Goal: Task Accomplishment & Management: Complete application form

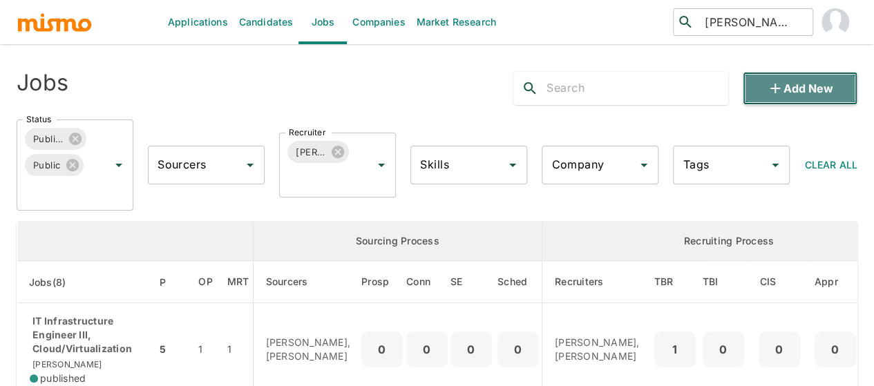
click at [839, 84] on button "Add new" at bounding box center [800, 88] width 115 height 33
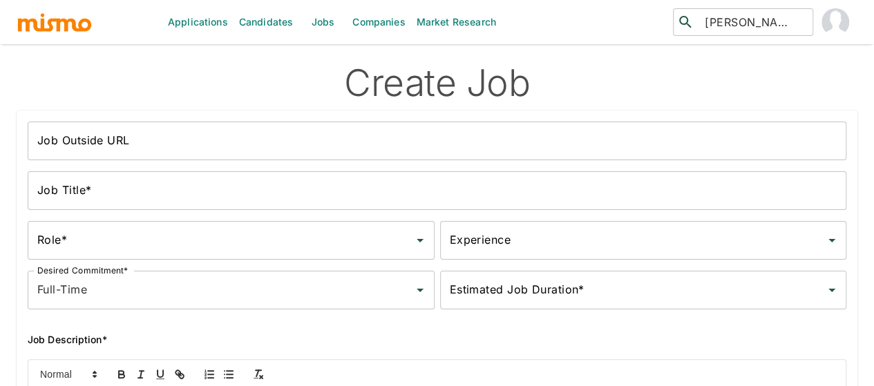
scroll to position [138, 0]
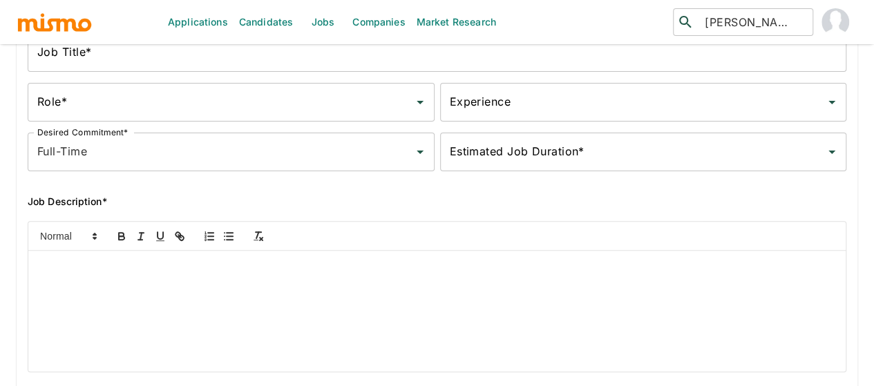
click at [84, 275] on p at bounding box center [437, 267] width 797 height 16
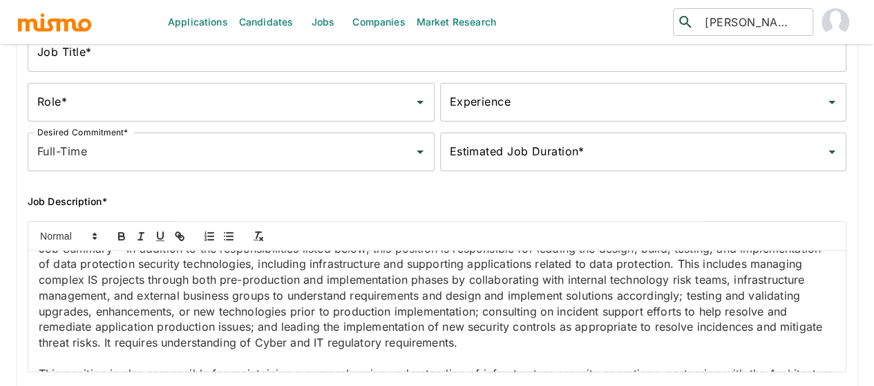
scroll to position [0, 0]
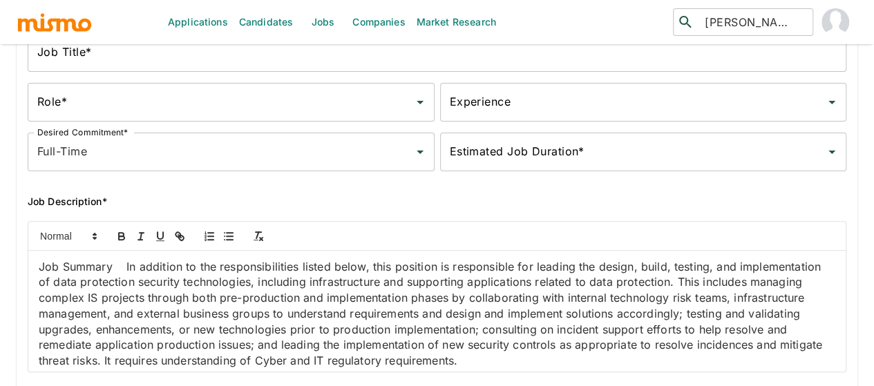
click at [125, 273] on p "Job Summary In addition to the responsibilities listed below, this position is …" at bounding box center [437, 314] width 797 height 110
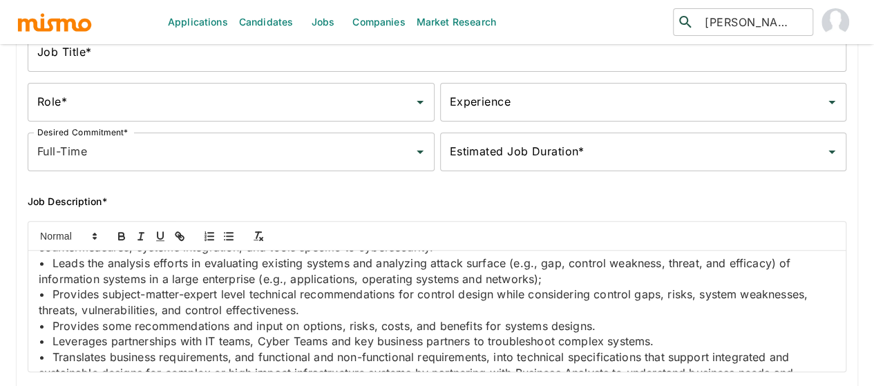
scroll to position [484, 0]
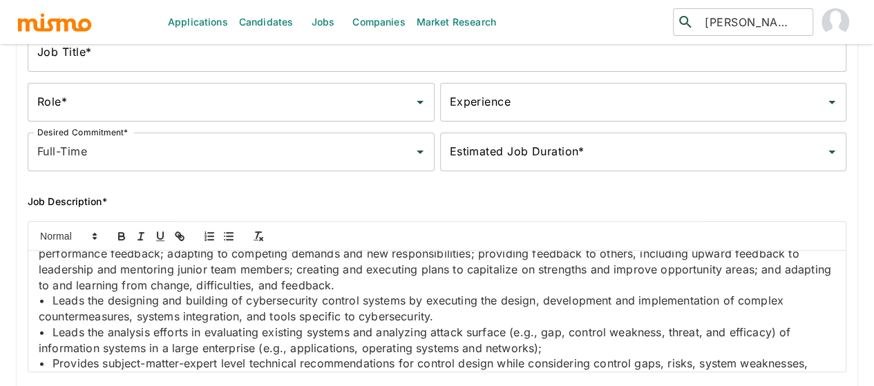
click at [343, 215] on p at bounding box center [437, 97] width 797 height 236
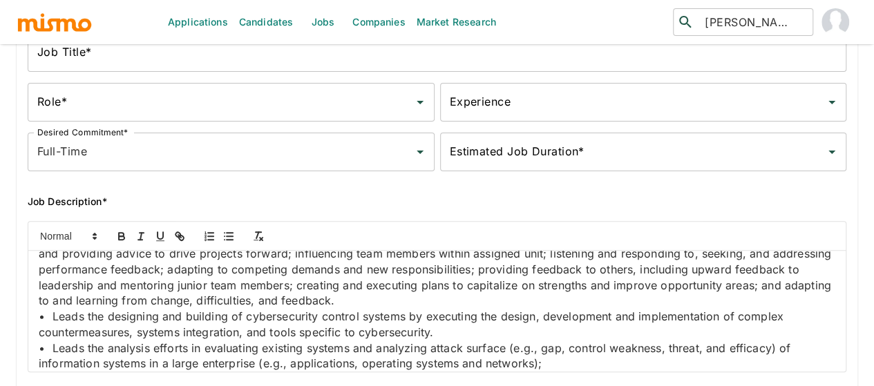
click at [184, 231] on p "Essential Responsibilities • Conducts or oversees business-specific projects by…" at bounding box center [437, 191] width 797 height 79
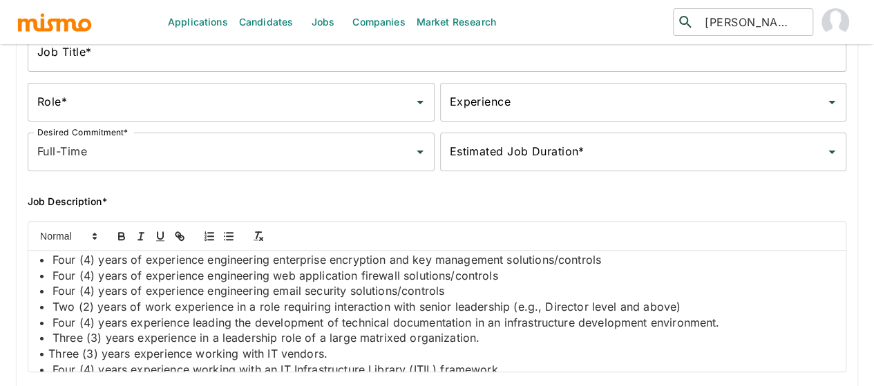
scroll to position [1520, 0]
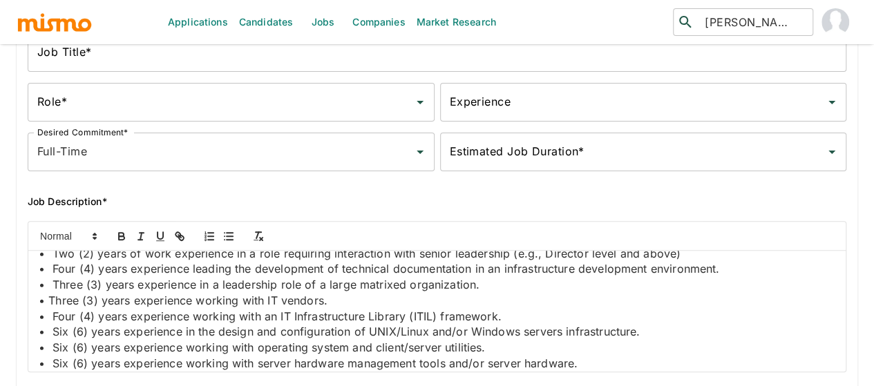
scroll to position [1536, 0]
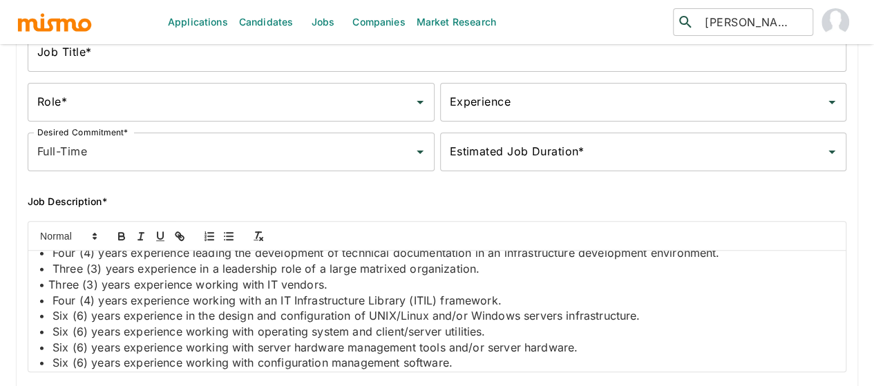
drag, startPoint x: 273, startPoint y: 370, endPoint x: 54, endPoint y: 287, distance: 234.4
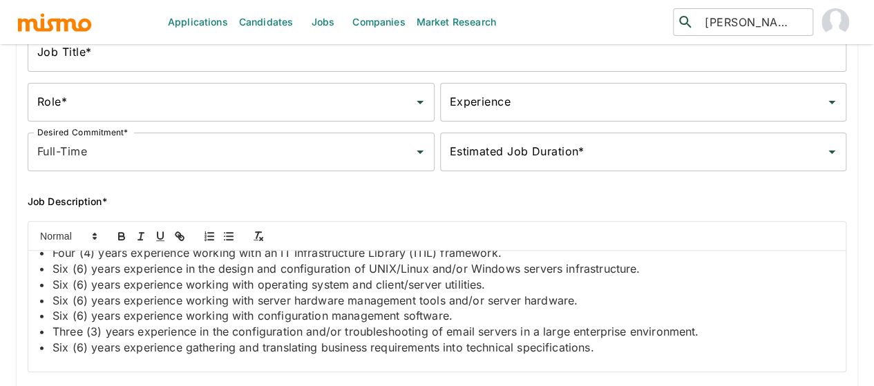
drag, startPoint x: 191, startPoint y: 287, endPoint x: 190, endPoint y: 309, distance: 22.1
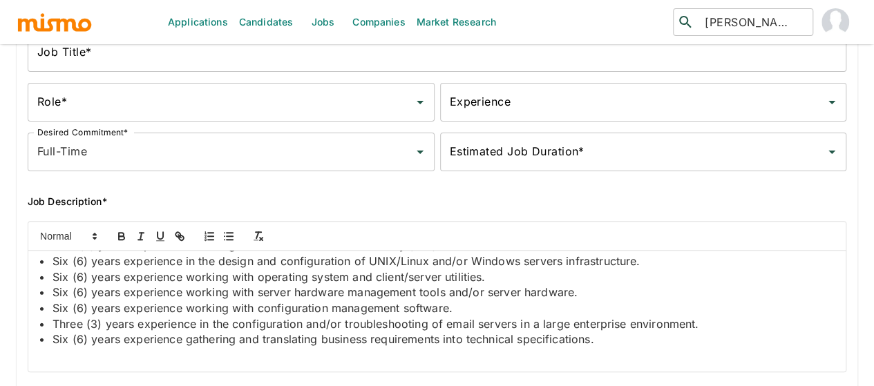
scroll to position [1743, 0]
drag, startPoint x: 208, startPoint y: 367, endPoint x: 59, endPoint y: 334, distance: 152.2
drag, startPoint x: 205, startPoint y: 351, endPoint x: 53, endPoint y: 331, distance: 154.0
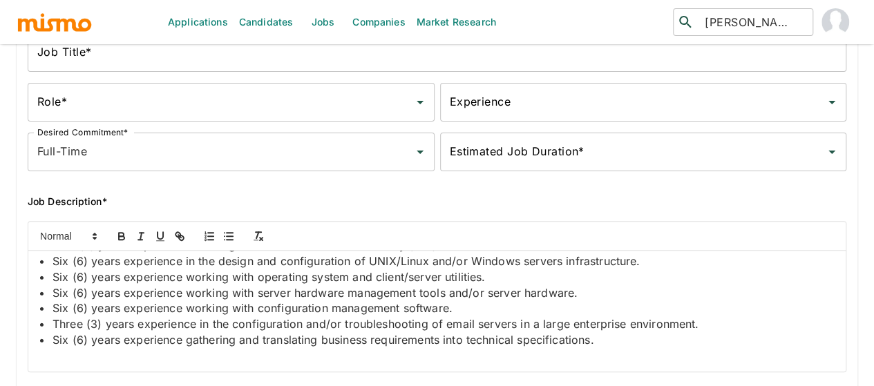
drag, startPoint x: 465, startPoint y: 281, endPoint x: 13, endPoint y: 287, distance: 451.9
click at [13, 287] on div "Job Outside URL Job Outside URL Job Title* Job Title* Role* Role* Experience Ex…" at bounding box center [432, 233] width 852 height 544
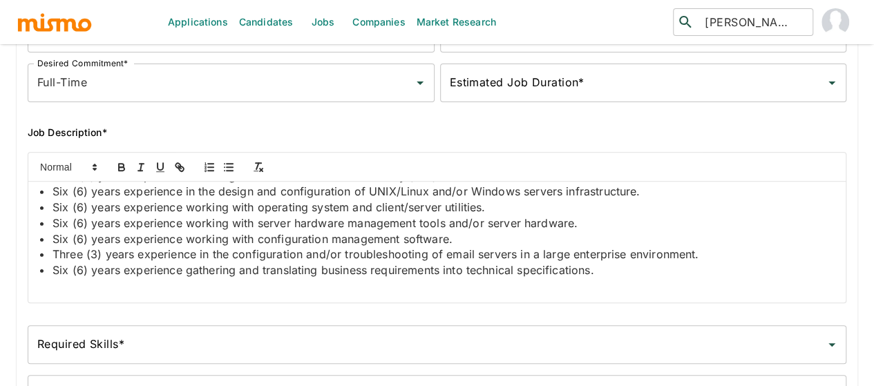
scroll to position [1766, 0]
click at [73, 358] on input "Required Skills*" at bounding box center [426, 345] width 785 height 26
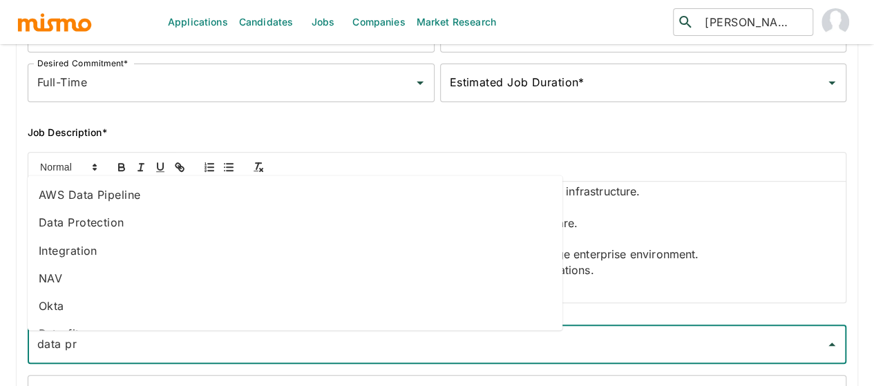
type input "data pro"
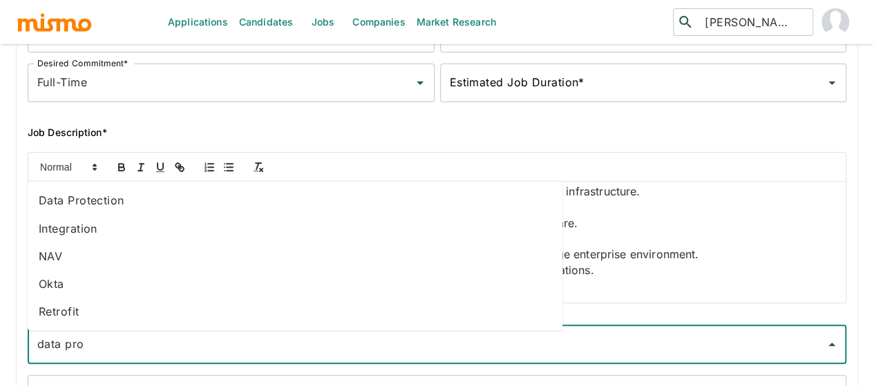
click at [91, 198] on li "Data Protection" at bounding box center [295, 201] width 535 height 28
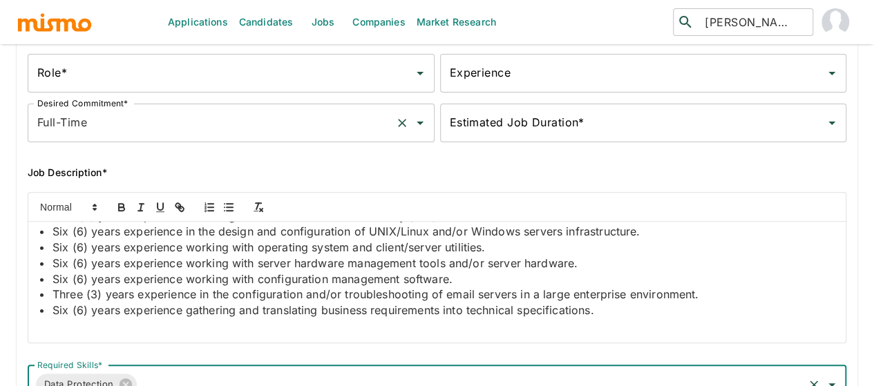
scroll to position [138, 0]
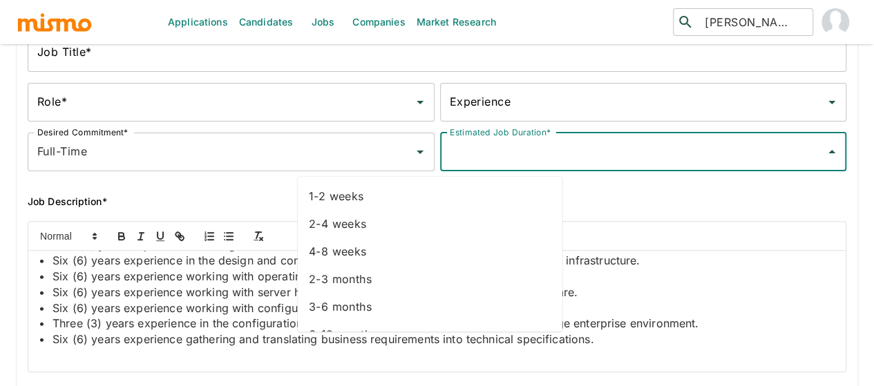
click at [446, 164] on input "Estimated Job Duration*" at bounding box center [633, 152] width 374 height 26
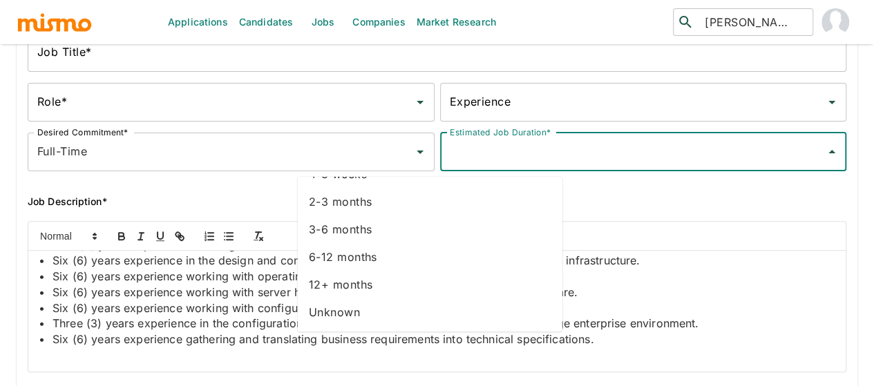
click at [355, 314] on li "Unknown" at bounding box center [430, 312] width 265 height 28
type input "Unknown"
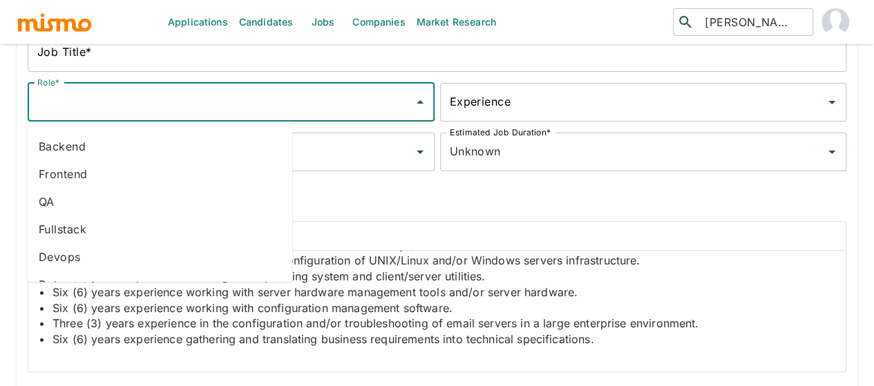
click at [122, 104] on input "Role*" at bounding box center [221, 102] width 374 height 26
click at [88, 153] on li "Backend" at bounding box center [160, 147] width 265 height 28
type input "Backend"
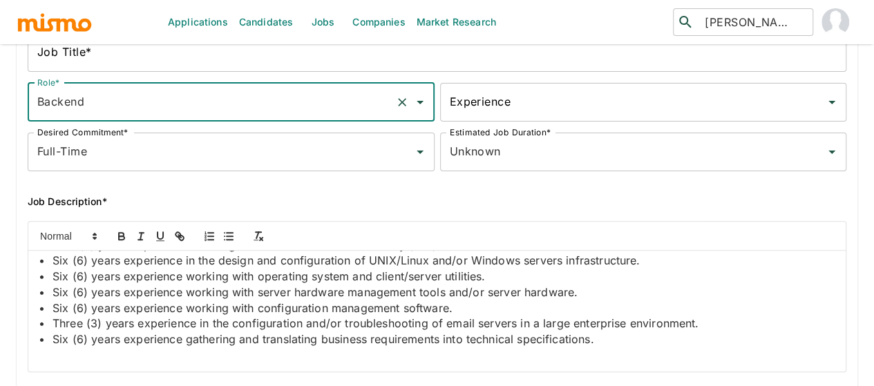
click at [446, 115] on input "Experience" at bounding box center [633, 102] width 374 height 26
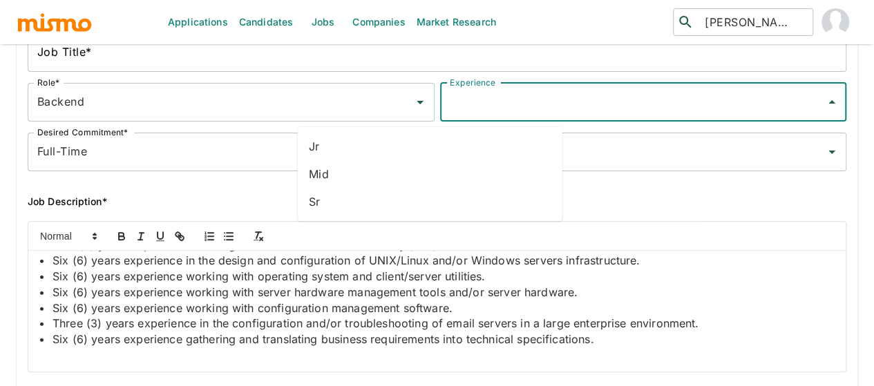
click at [336, 198] on li "Sr" at bounding box center [430, 202] width 265 height 28
type input "Sr"
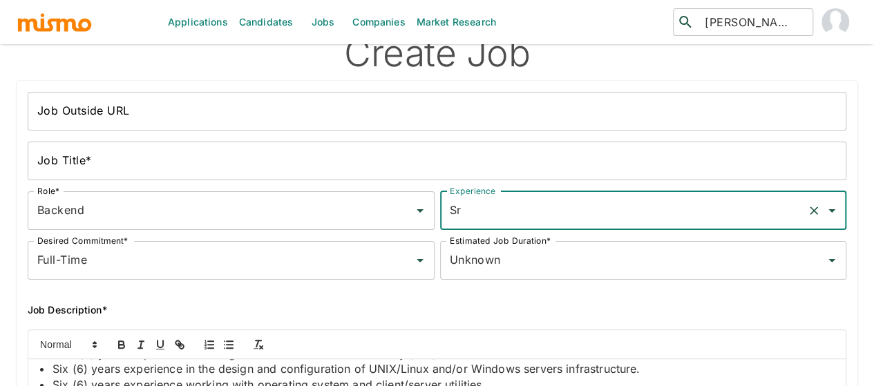
scroll to position [0, 0]
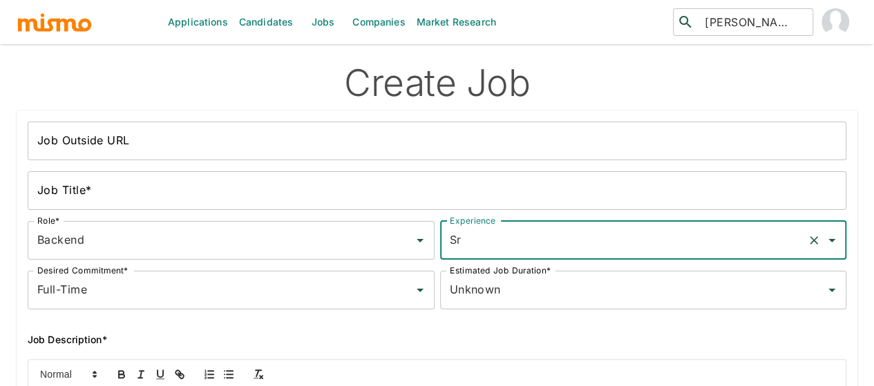
click at [79, 149] on input "Job Outside URL" at bounding box center [437, 141] width 819 height 39
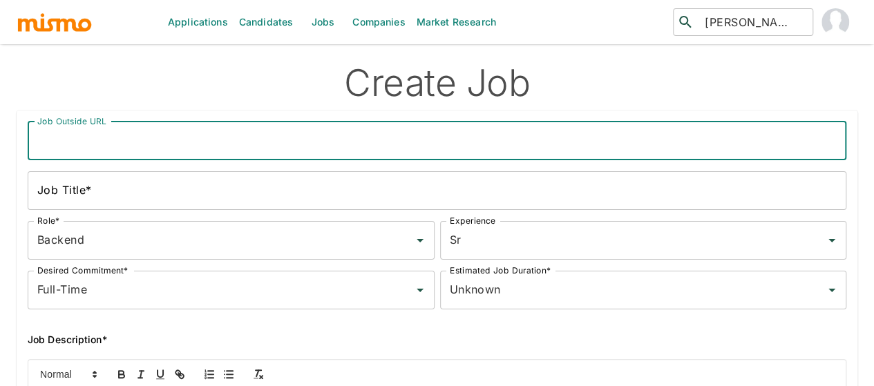
paste input "Cyber Data Protection Engineer"
type input "Cyber Data Protection Engineer"
click at [69, 191] on input "Job Title*" at bounding box center [437, 190] width 819 height 39
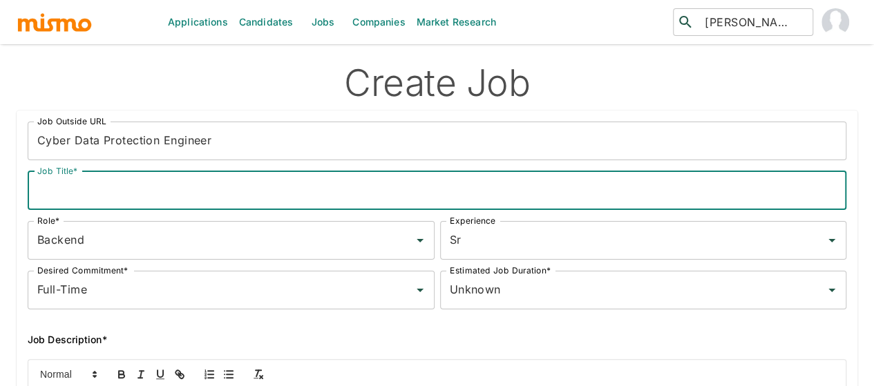
paste input "Cyber Data Protection Engineer"
type input "Cyber Data Protection Engineer"
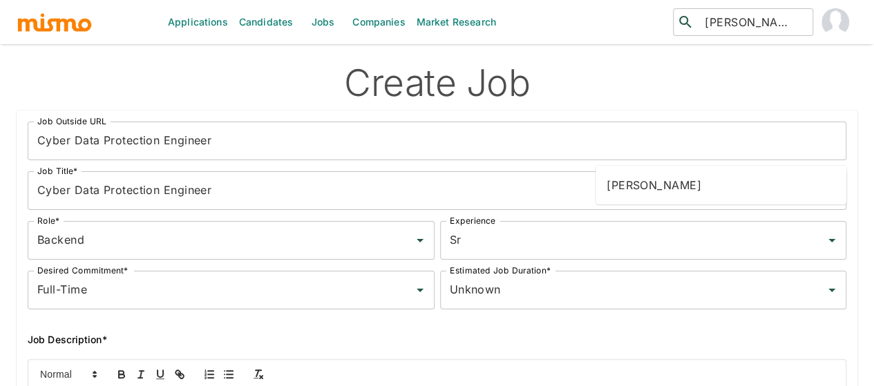
click at [653, 179] on li "[PERSON_NAME]" at bounding box center [721, 185] width 251 height 28
type input "[PERSON_NAME]"
click at [638, 260] on li "Forum Desai" at bounding box center [721, 263] width 251 height 28
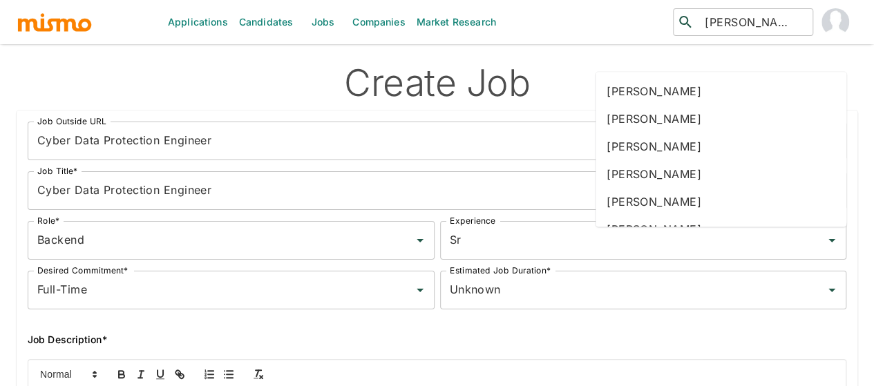
type input "mai"
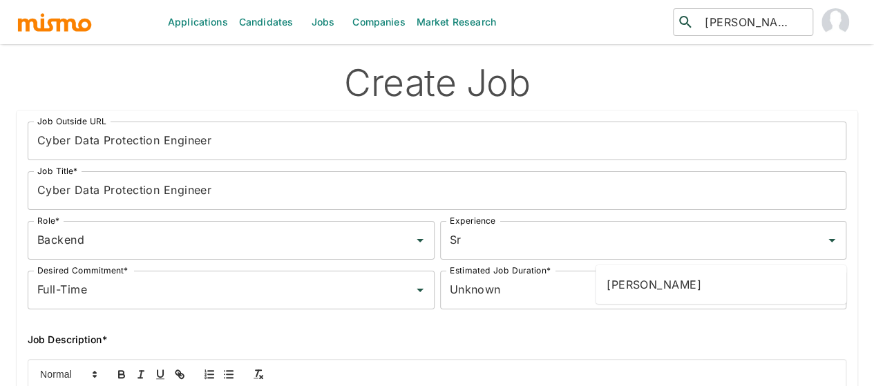
click at [645, 286] on li "Maia Reyes" at bounding box center [721, 285] width 251 height 28
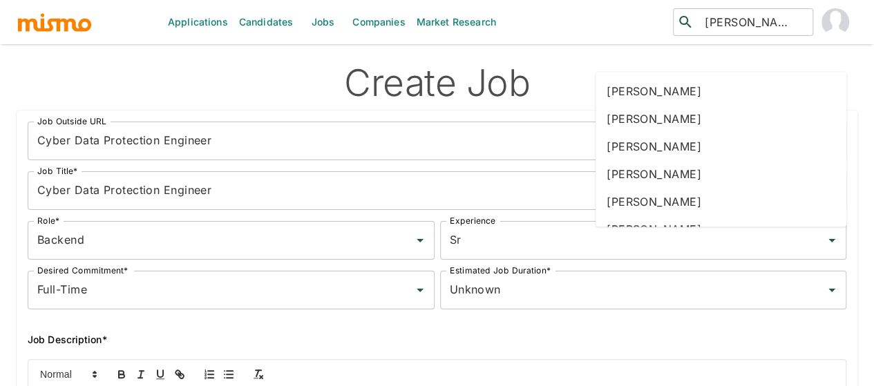
type input "pao"
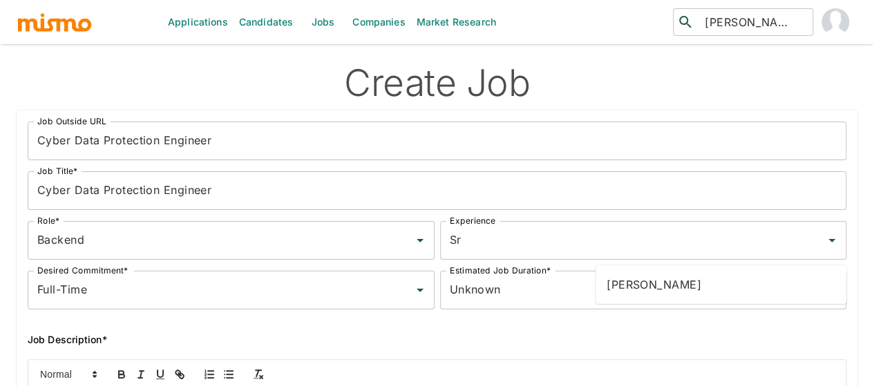
click at [656, 283] on li "Paola Pacheco" at bounding box center [721, 285] width 251 height 28
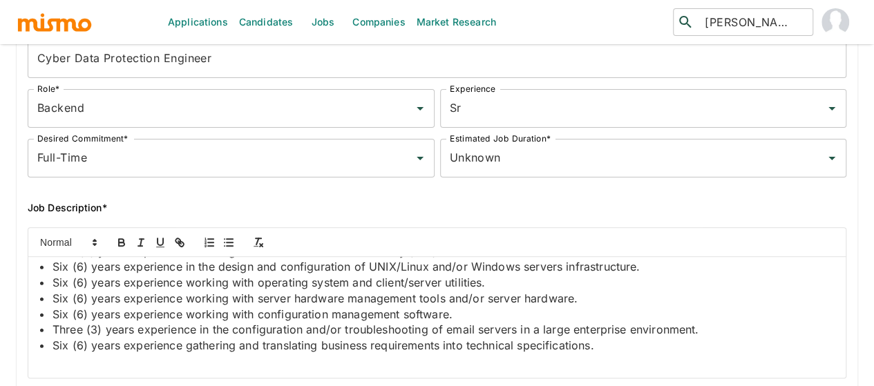
scroll to position [138, 0]
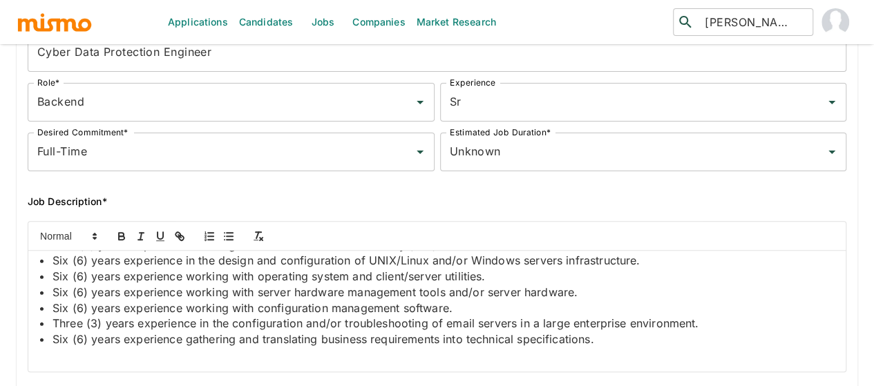
type input "m"
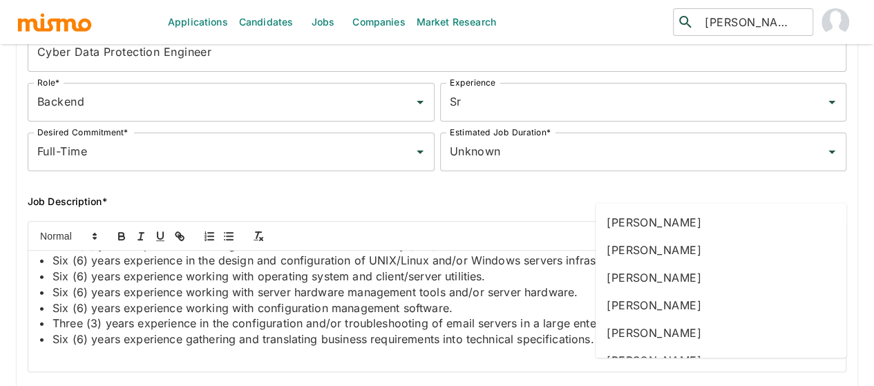
type input "dan"
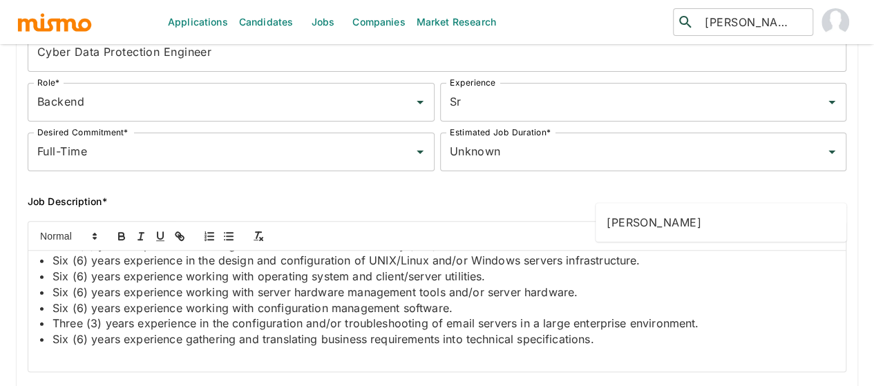
click at [656, 223] on li "Daniela Zito" at bounding box center [721, 223] width 251 height 28
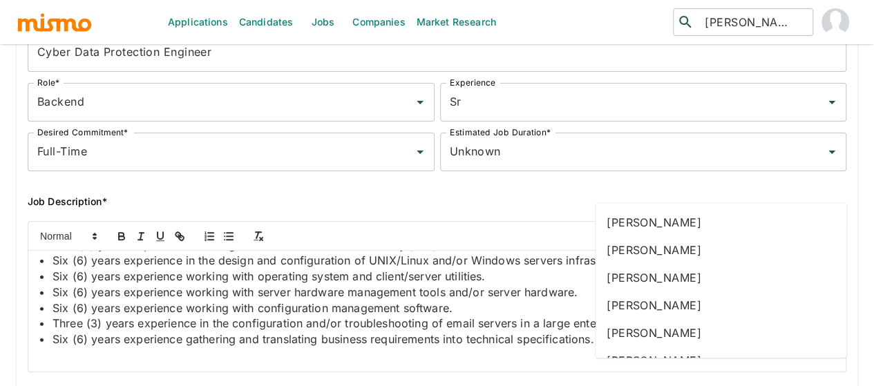
type input "gab"
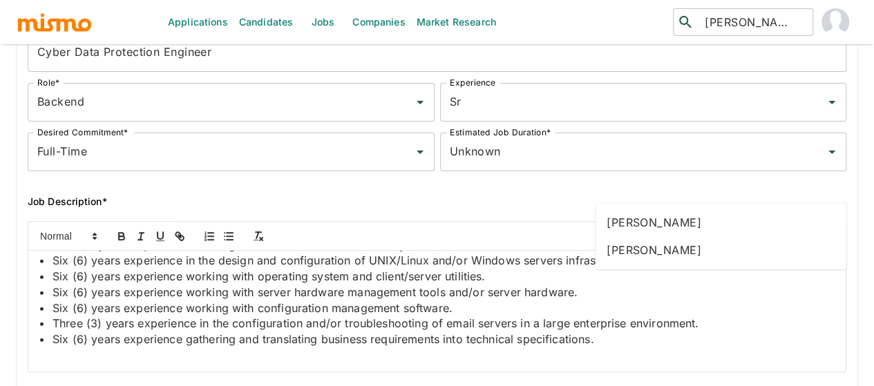
click at [698, 222] on li "Gabriel Hernandez" at bounding box center [721, 223] width 251 height 28
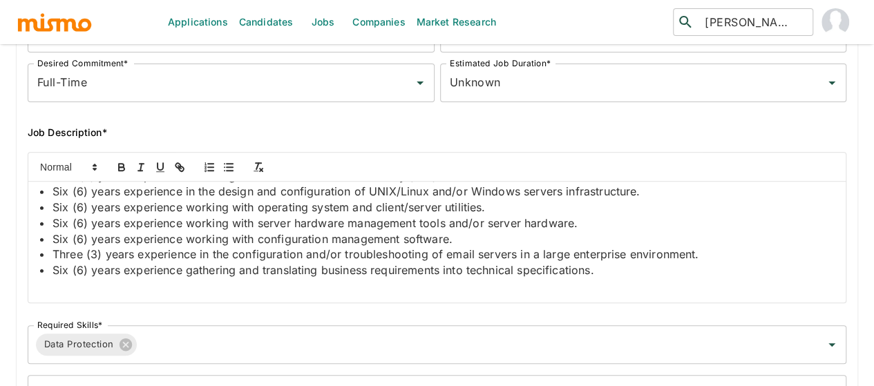
scroll to position [276, 0]
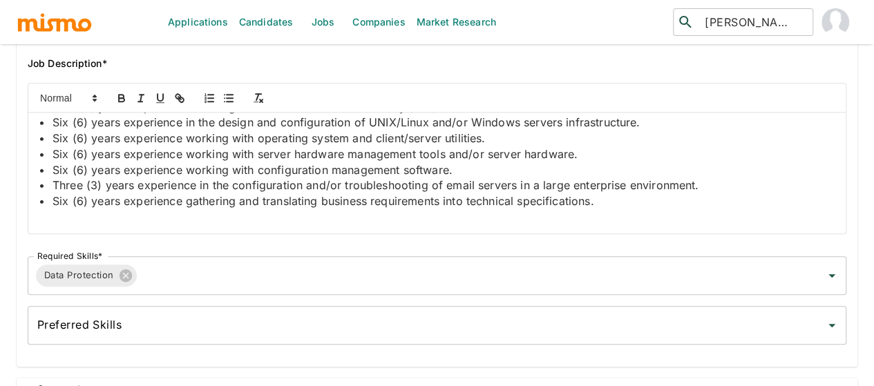
type input "2025-08-22"
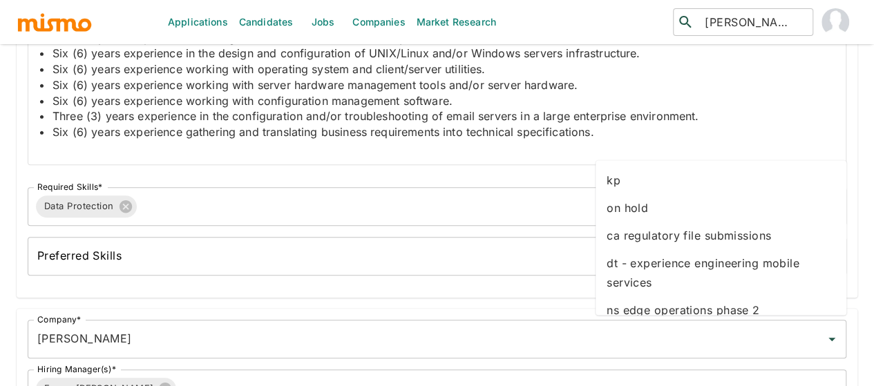
click at [626, 181] on li "kp" at bounding box center [721, 180] width 251 height 28
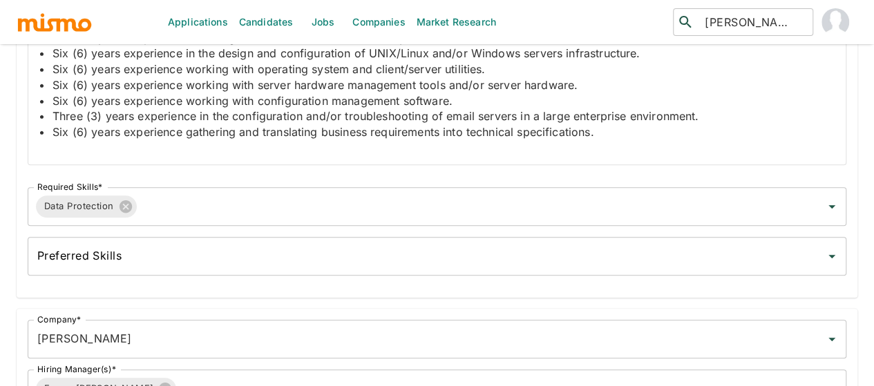
type input "2025-08-22"
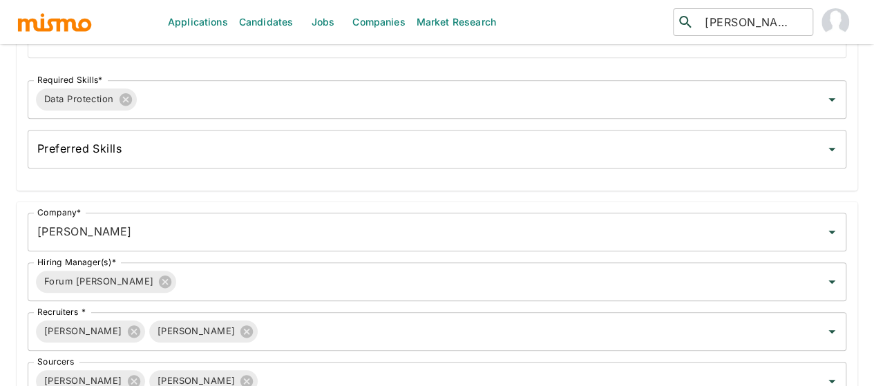
scroll to position [455, 0]
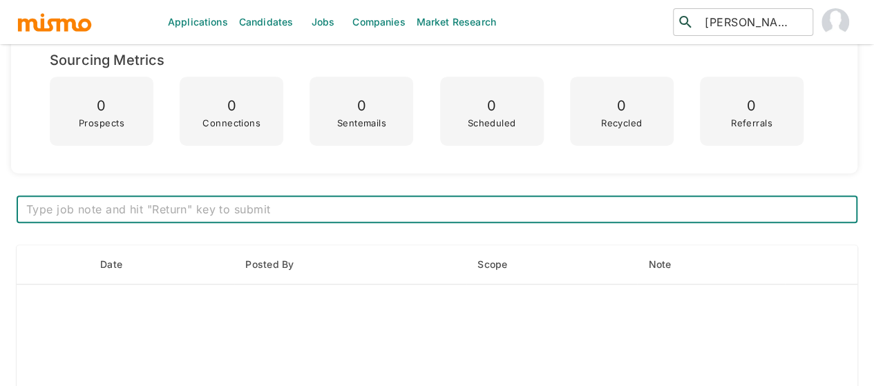
scroll to position [415, 0]
click at [320, 207] on textarea at bounding box center [436, 209] width 821 height 16
paste textarea "***Position History*** Position created on August 22th Assigned to: Pao and Mai…"
type textarea "***Position History*** Position created on August 22th Assigned to: Pao and Mai…"
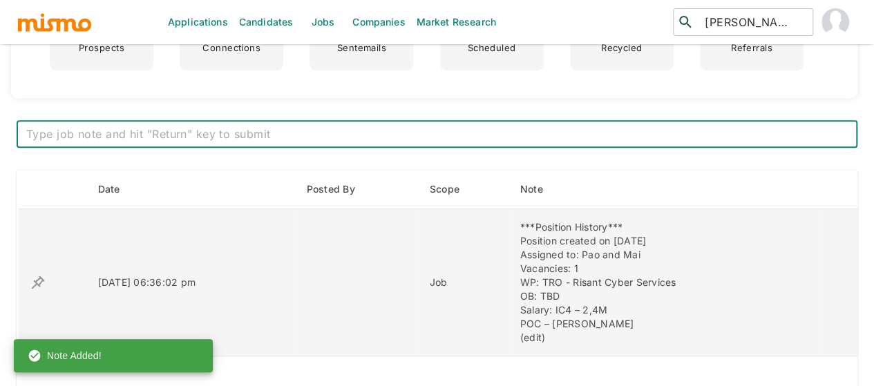
scroll to position [484, 0]
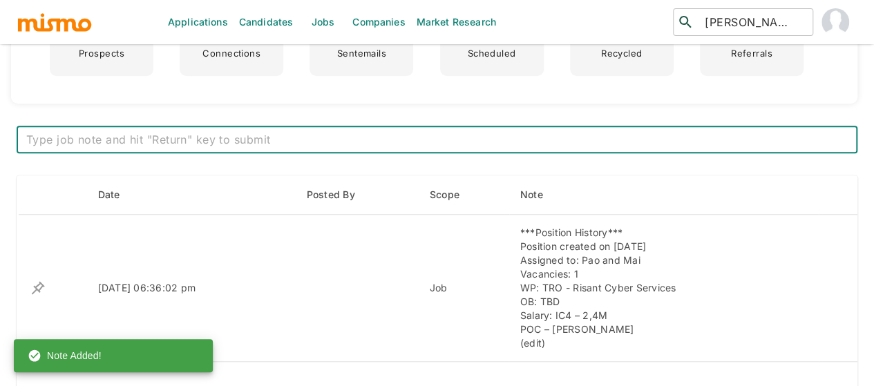
click at [180, 137] on textarea at bounding box center [436, 140] width 821 height 16
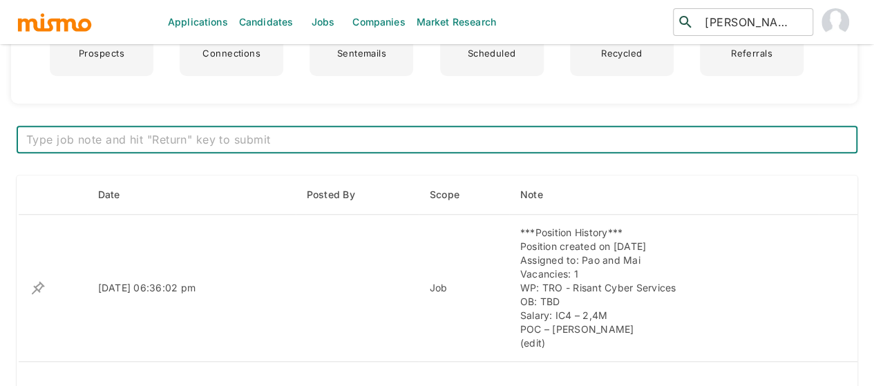
paste textarea "TRO - Risant Cyber Services (Phase 2) - Recruiting Kickoff - Minuta Aug 22 New …"
type textarea "TRO - Risant Cyber Services (Phase 2) - Recruiting Kickoff - Minuta Aug 22 New …"
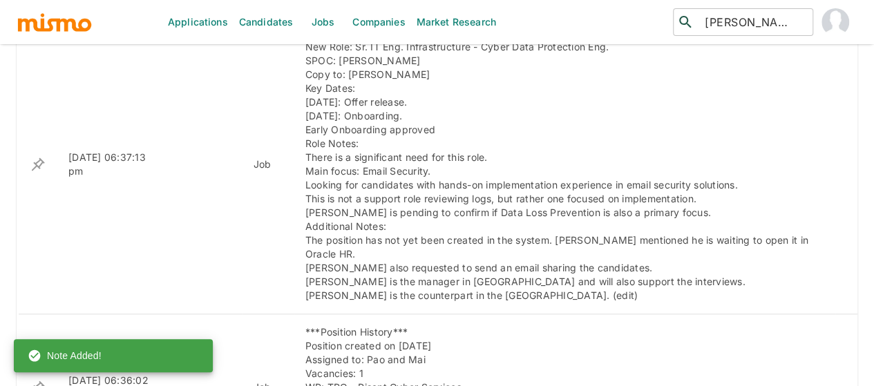
scroll to position [760, 0]
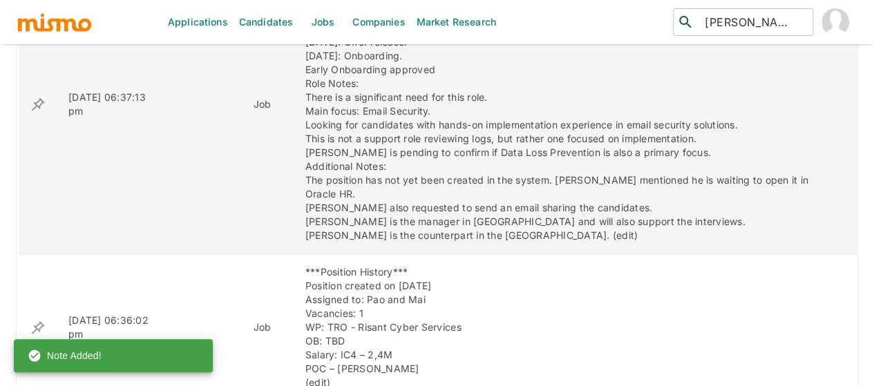
click at [40, 102] on icon "enhanced table" at bounding box center [38, 104] width 17 height 17
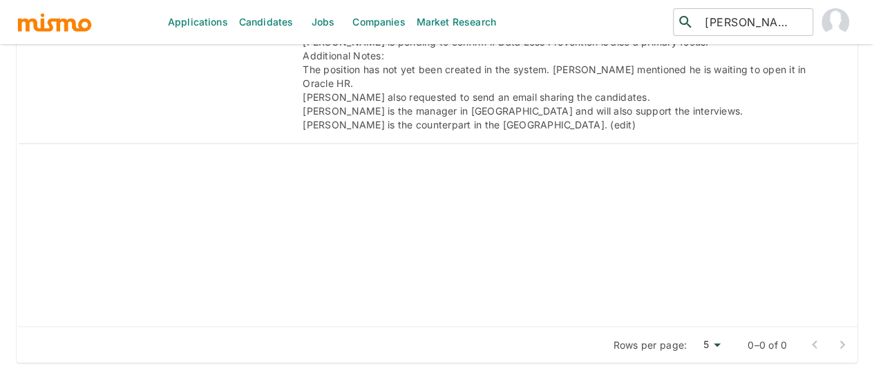
scroll to position [1174, 0]
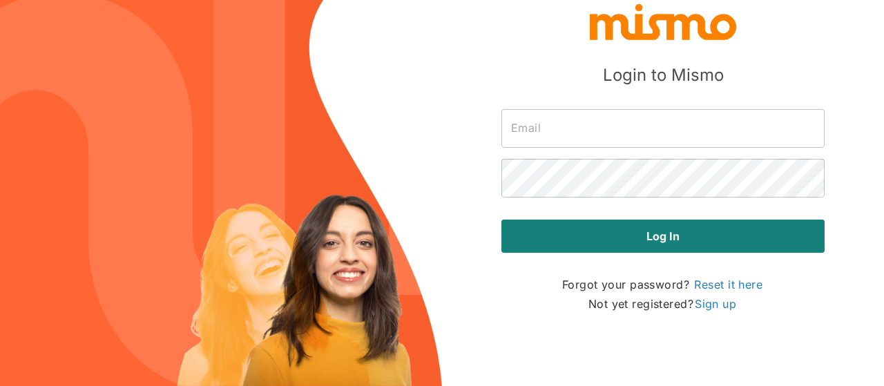
click at [602, 133] on input "text" at bounding box center [663, 128] width 323 height 39
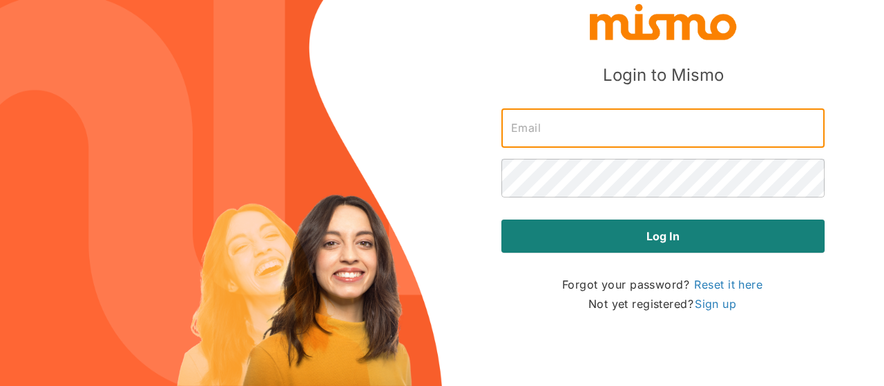
type input "[PERSON_NAME][EMAIL_ADDRESS][DOMAIN_NAME]"
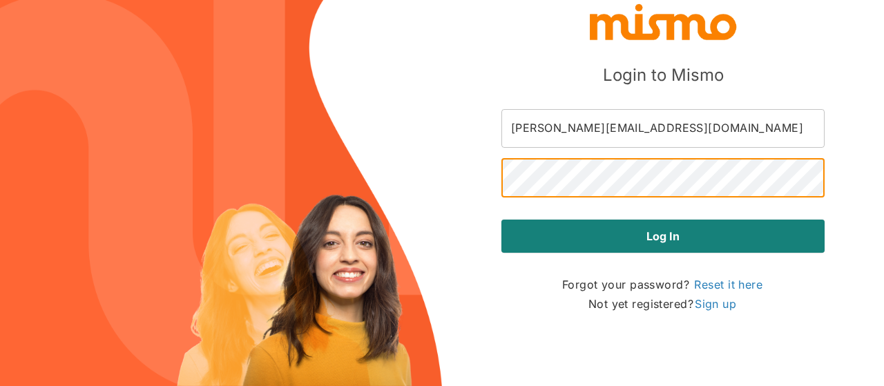
click at [502, 220] on button "Log in" at bounding box center [663, 236] width 323 height 33
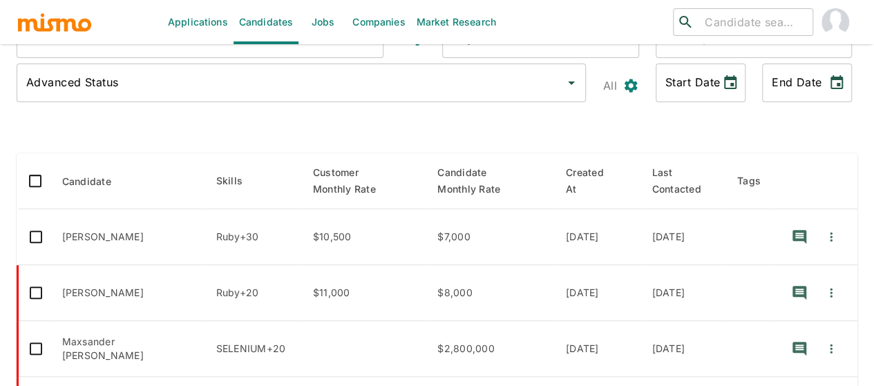
scroll to position [69, 0]
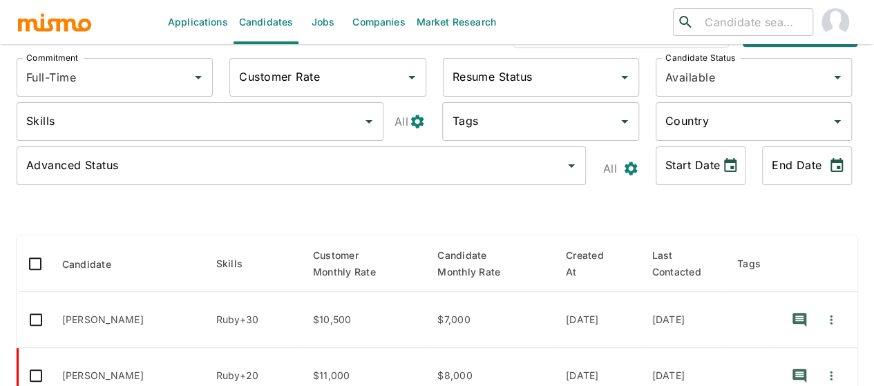
click at [323, 32] on link "Jobs" at bounding box center [322, 22] width 48 height 44
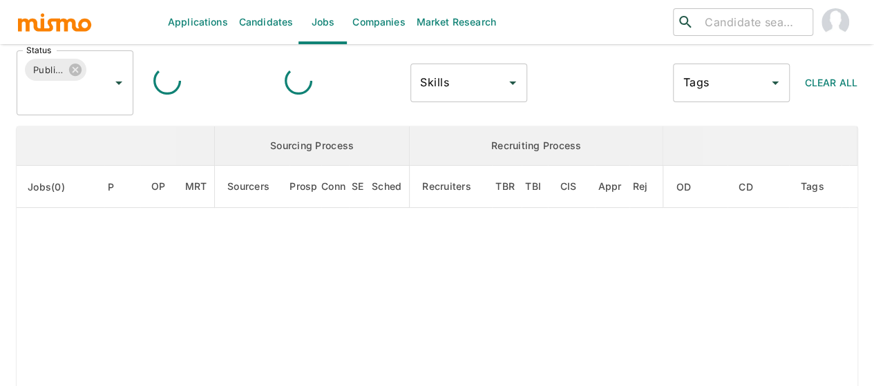
scroll to position [58, 0]
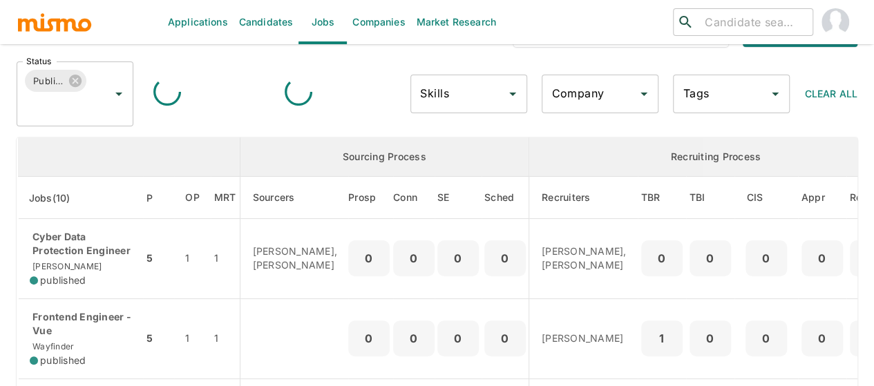
click at [117, 97] on icon "Open" at bounding box center [119, 94] width 17 height 17
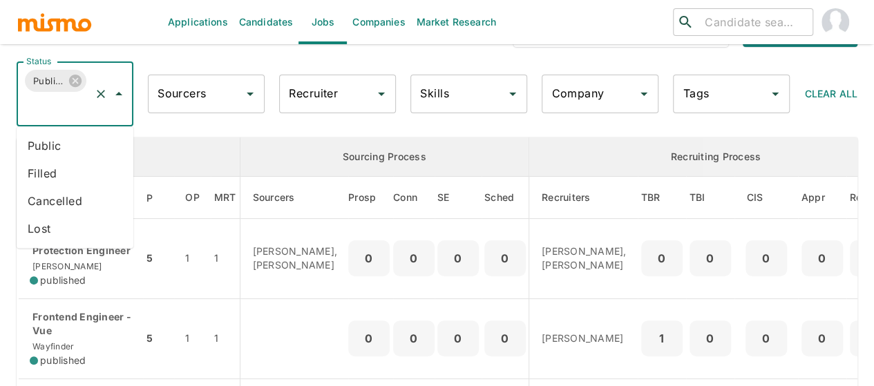
click at [61, 151] on li "Public" at bounding box center [75, 146] width 117 height 28
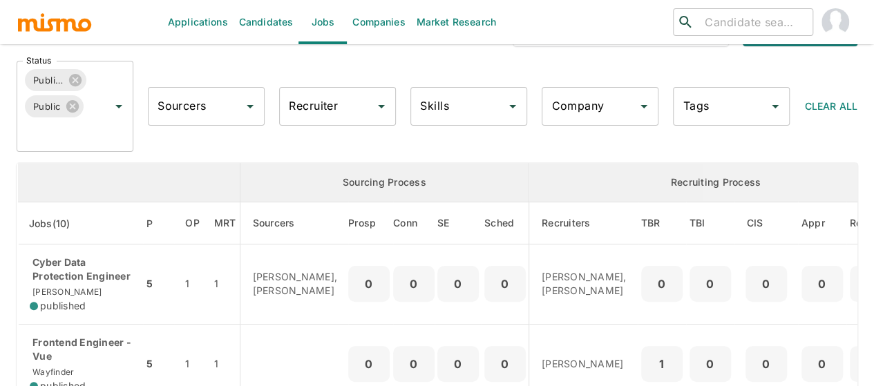
scroll to position [58, 0]
click at [312, 104] on div "Recruiter Recruiter" at bounding box center [337, 107] width 117 height 39
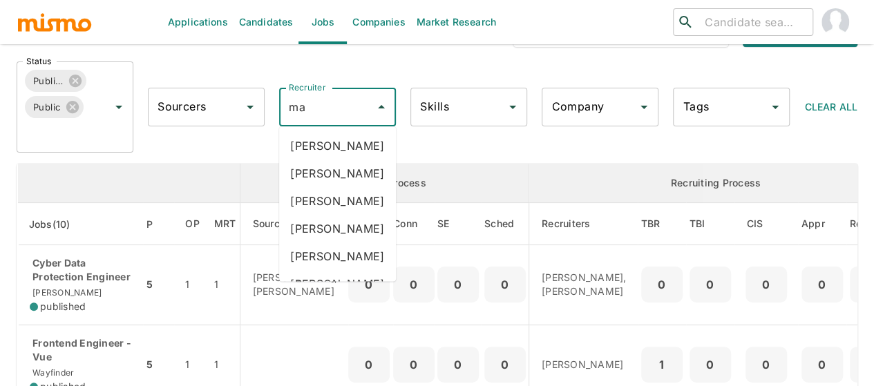
type input "mai"
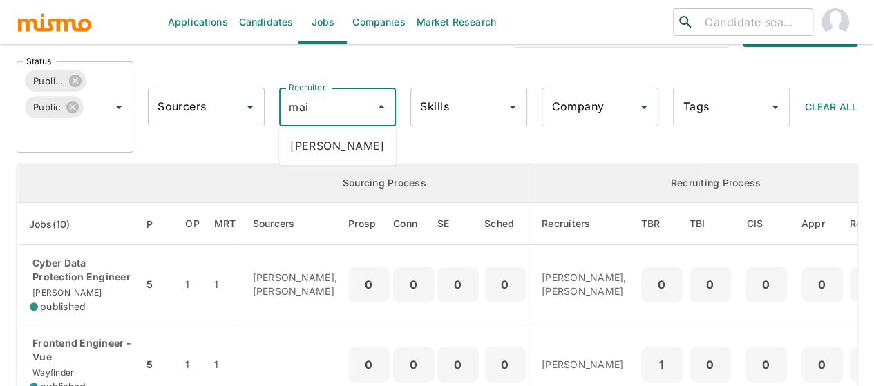
click at [319, 152] on li "[PERSON_NAME]" at bounding box center [337, 146] width 117 height 28
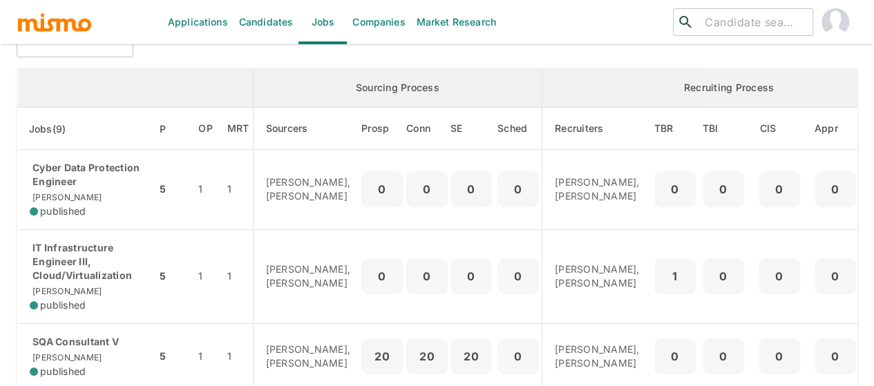
scroll to position [196, 0]
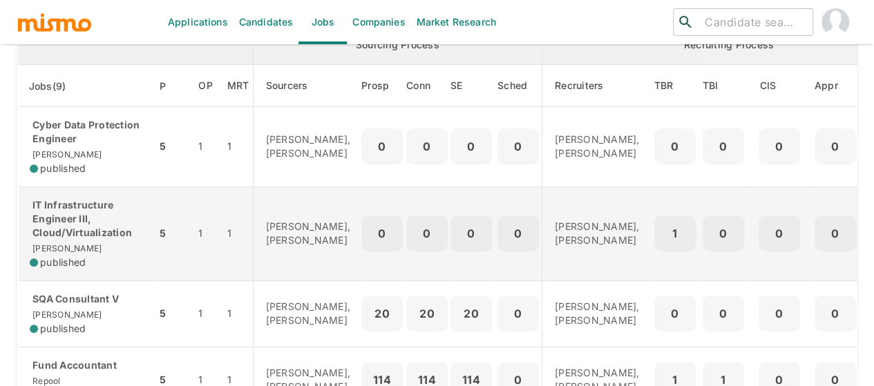
click at [61, 225] on p "IT Infrastructure Engineer III, Cloud/Virtualization" at bounding box center [87, 218] width 115 height 41
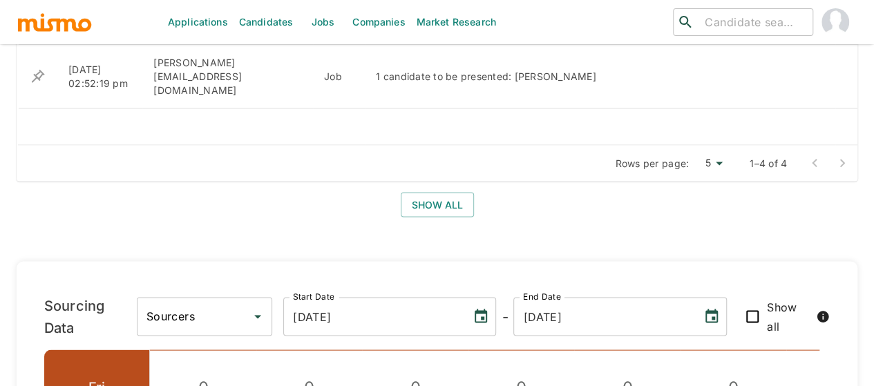
scroll to position [1188, 0]
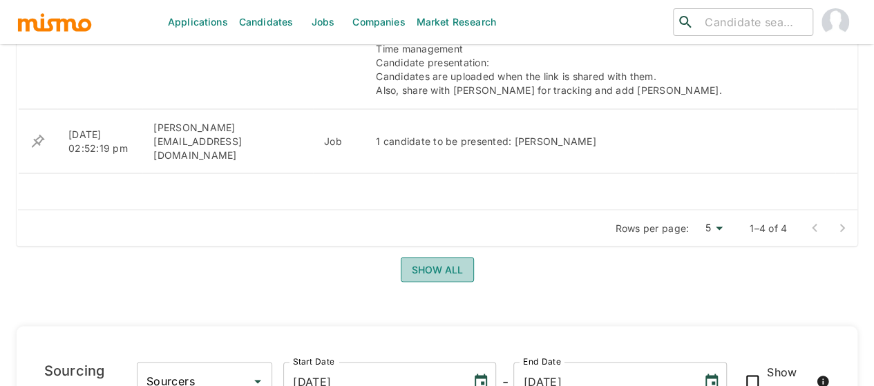
click at [421, 257] on button "Show all" at bounding box center [437, 270] width 73 height 26
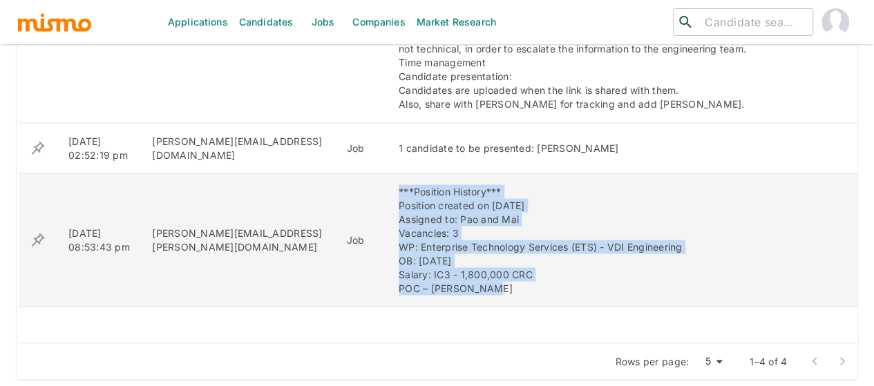
drag, startPoint x: 470, startPoint y: 274, endPoint x: 377, endPoint y: 178, distance: 133.9
click at [388, 178] on td "***Position History*** Position created on August 13th Assigned to: Pao and Mai…" at bounding box center [612, 239] width 448 height 133
copy div "***Position History*** Position created on August 13th Assigned to: Pao and Mai…"
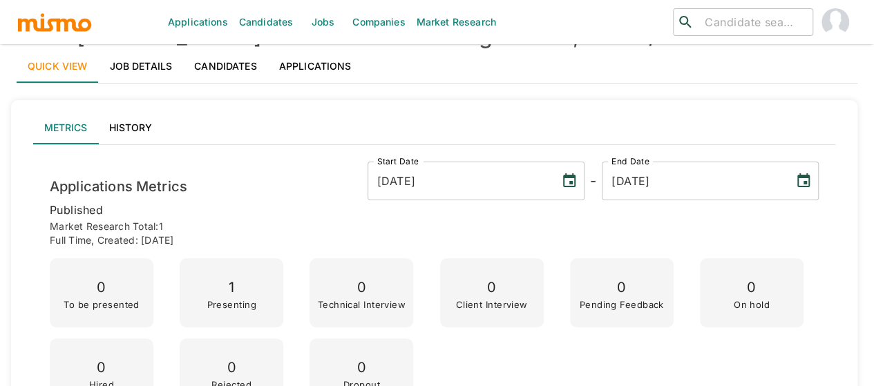
scroll to position [0, 0]
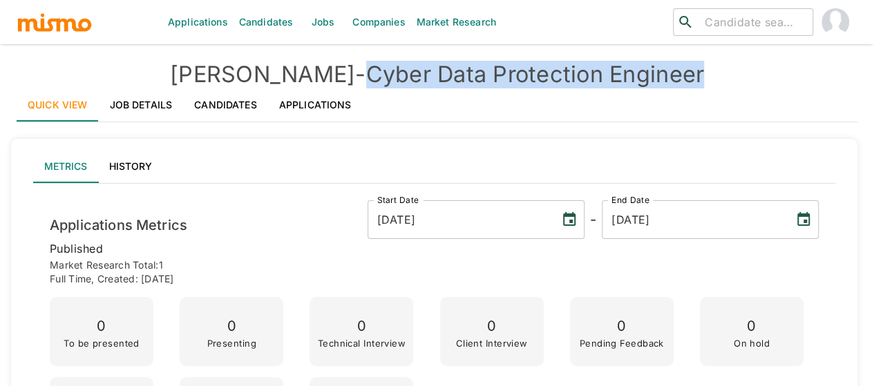
drag, startPoint x: 645, startPoint y: 66, endPoint x: 310, endPoint y: 74, distance: 335.9
click at [310, 74] on h4 "Kaiser - Cyber Data Protection Engineer" at bounding box center [437, 75] width 841 height 28
copy h4 "Cyber Data Protection Engineer"
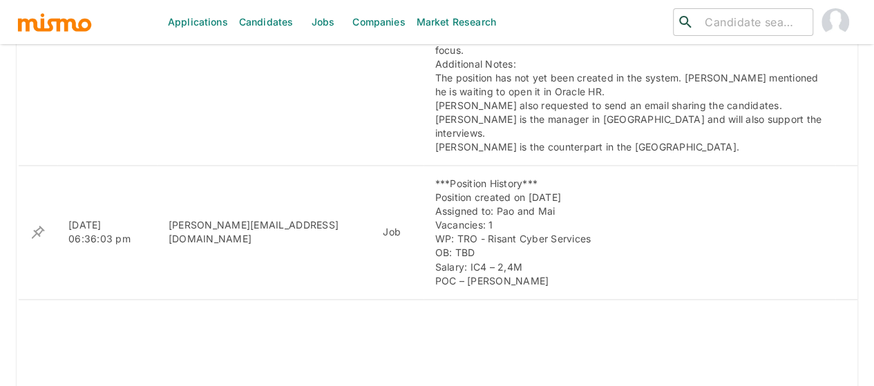
scroll to position [898, 0]
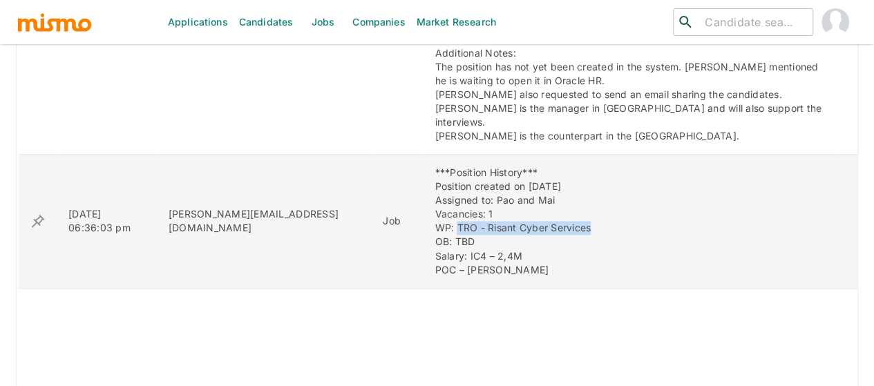
drag, startPoint x: 539, startPoint y: 170, endPoint x: 381, endPoint y: 173, distance: 157.6
click at [435, 173] on div "***Position History*** Position created on August 22th Assigned to: Pao and Mai…" at bounding box center [630, 221] width 390 height 111
copy div "TRO - Risant Cyber Services"
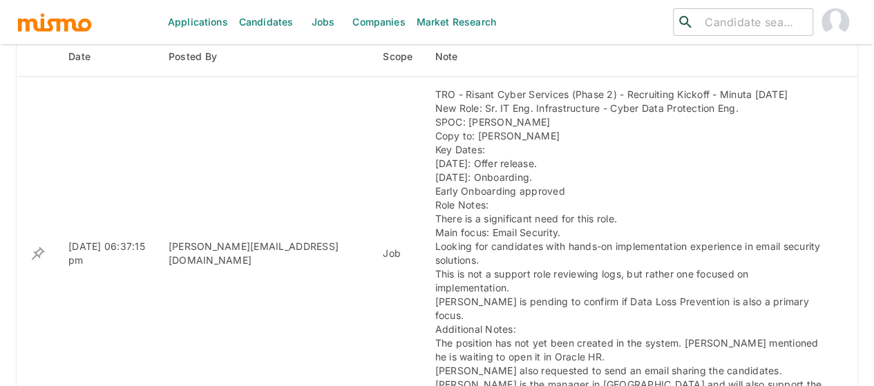
scroll to position [553, 0]
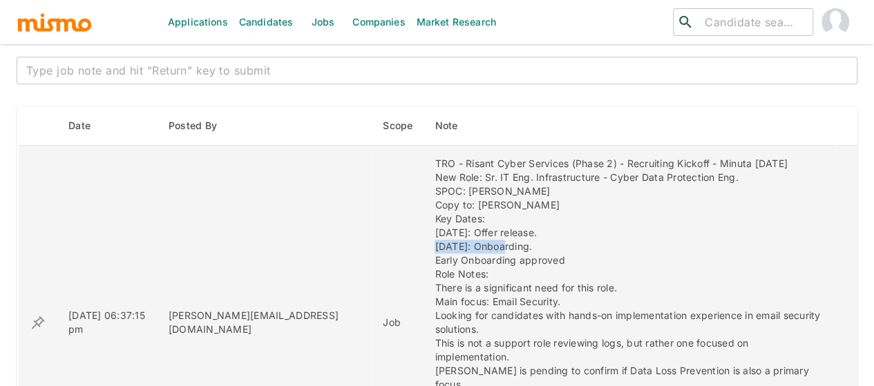
drag, startPoint x: 427, startPoint y: 247, endPoint x: 377, endPoint y: 234, distance: 51.4
click at [423, 245] on td "TRO - Risant Cyber Services (Phase 2) - Recruiting Kickoff - Minuta Aug 22 New …" at bounding box center [629, 323] width 412 height 354
click at [435, 228] on div "TRO - Risant Cyber Services (Phase 2) - Recruiting Kickoff - Minuta Aug 22 New …" at bounding box center [630, 323] width 390 height 332
drag, startPoint x: 418, startPoint y: 232, endPoint x: 351, endPoint y: 232, distance: 67.0
click at [423, 232] on td "TRO - Risant Cyber Services (Phase 2) - Recruiting Kickoff - Minuta Aug 22 New …" at bounding box center [629, 323] width 412 height 354
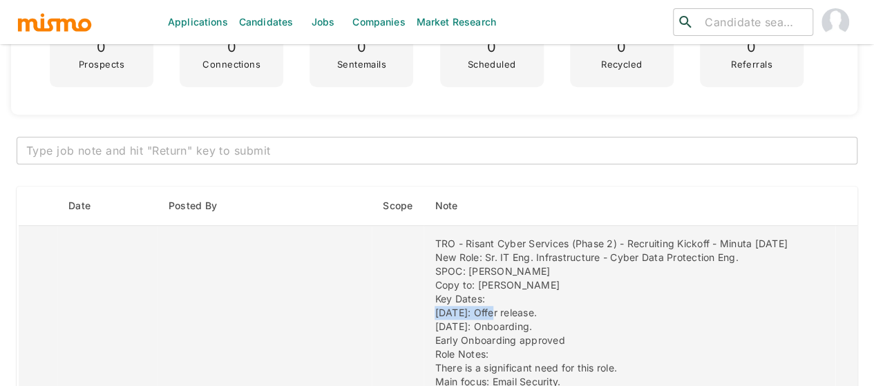
scroll to position [484, 0]
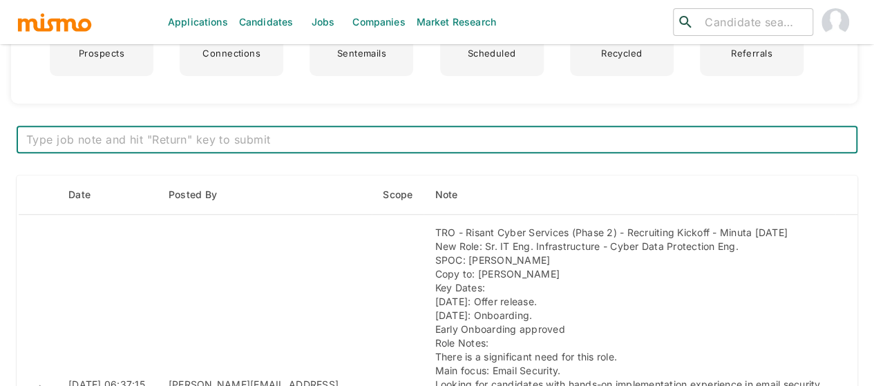
click at [142, 142] on textarea at bounding box center [436, 140] width 821 height 16
paste textarea "Four (4) years of experience engineering email security solutions/controls (Pro…"
type textarea "Four (4) years of experience engineering email security solutions/controls (Pro…"
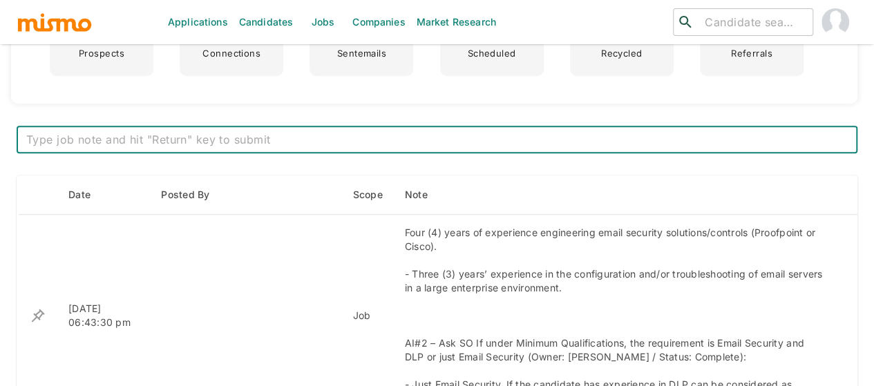
scroll to position [0, 0]
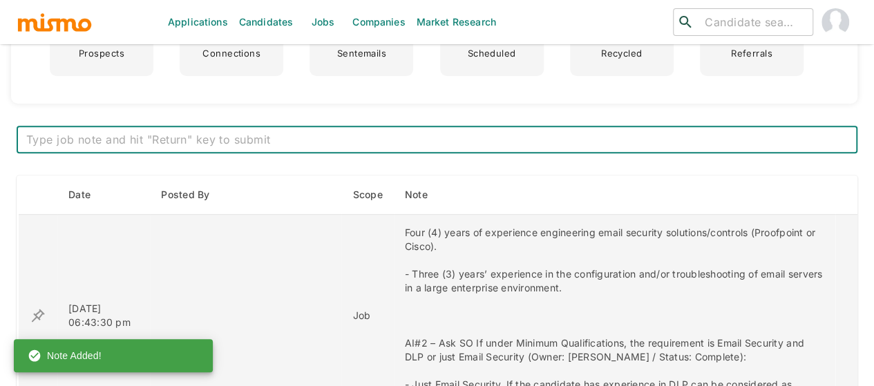
click at [36, 307] on icon "enhanced table" at bounding box center [38, 315] width 17 height 17
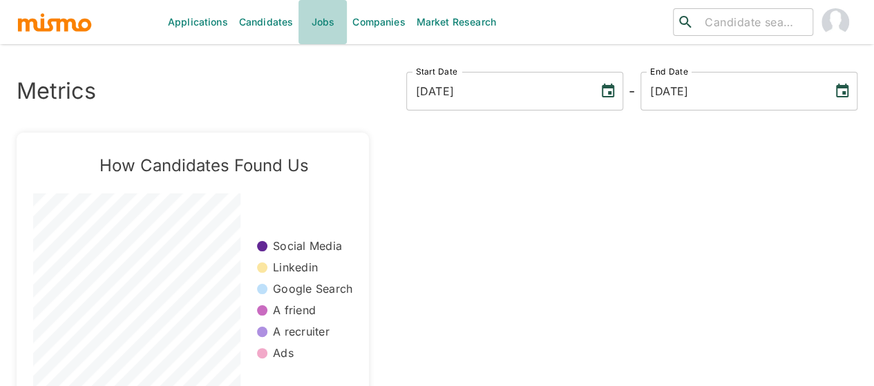
click at [327, 24] on link "Jobs" at bounding box center [322, 22] width 48 height 44
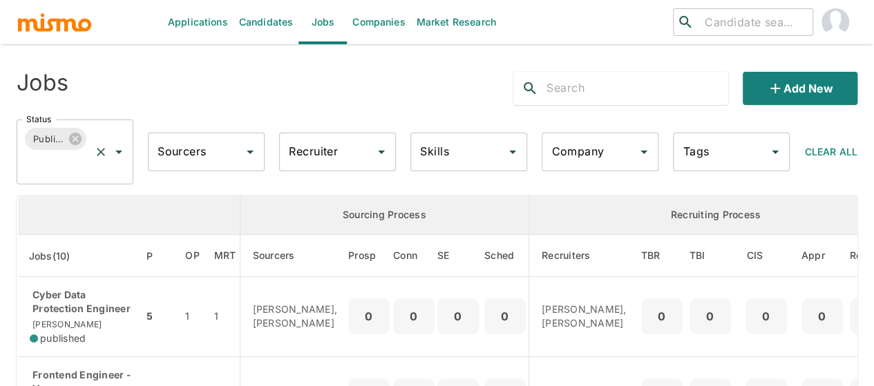
click at [111, 155] on icon "Open" at bounding box center [119, 152] width 17 height 17
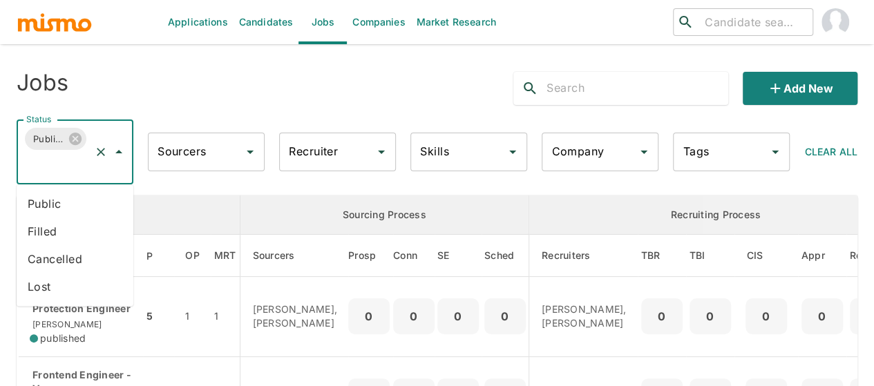
click at [50, 200] on li "Public" at bounding box center [75, 204] width 117 height 28
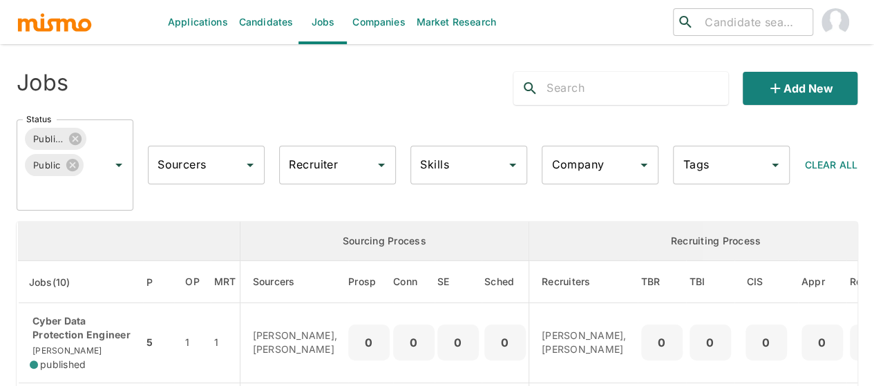
click at [343, 169] on input "Recruiter" at bounding box center [327, 165] width 84 height 26
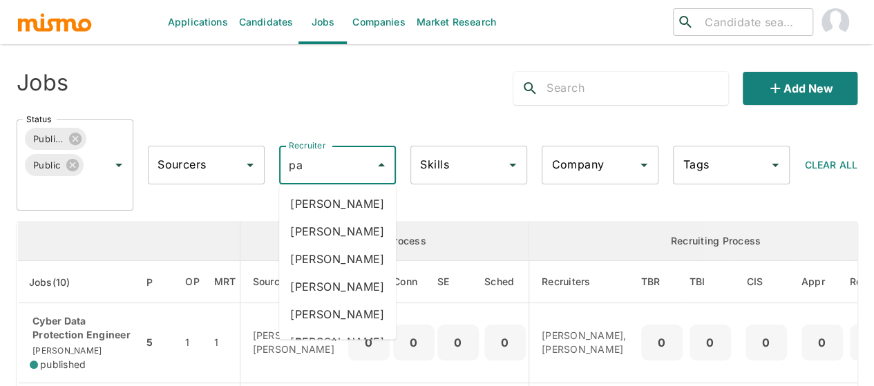
type input "pao"
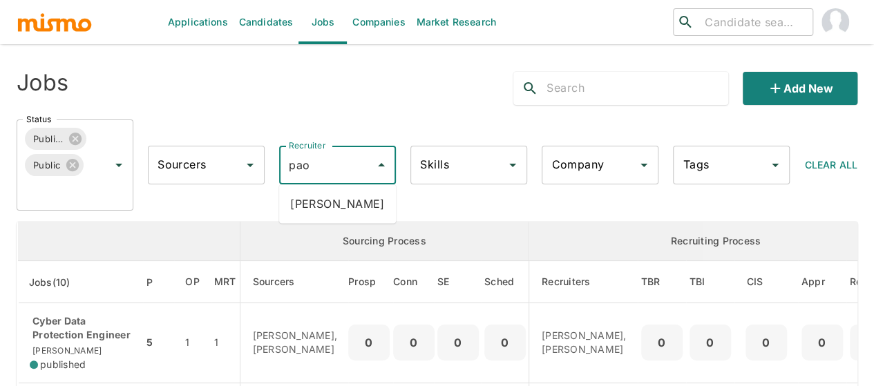
click at [345, 200] on li "Paola Pacheco" at bounding box center [337, 204] width 117 height 28
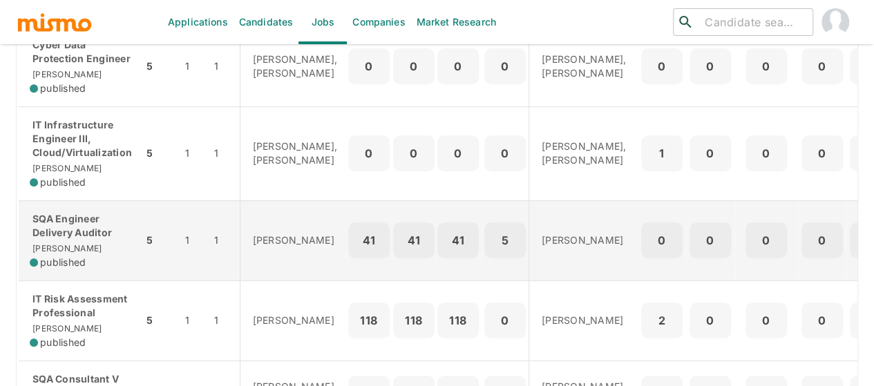
scroll to position [138, 0]
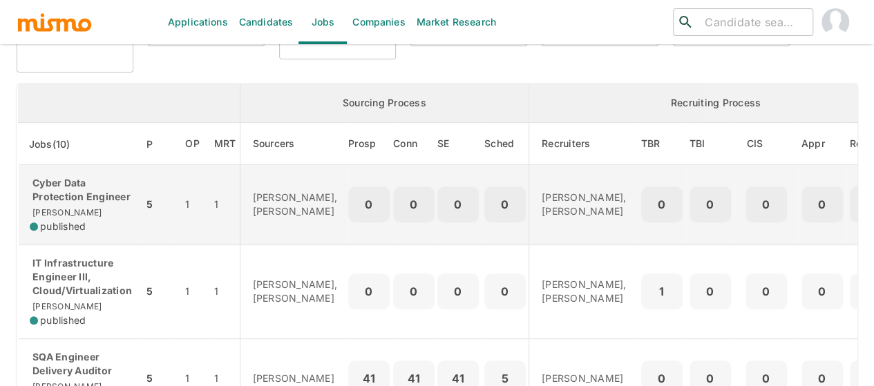
click at [62, 209] on div "Cyber Data Protection Engineer Kaiser published" at bounding box center [81, 204] width 102 height 57
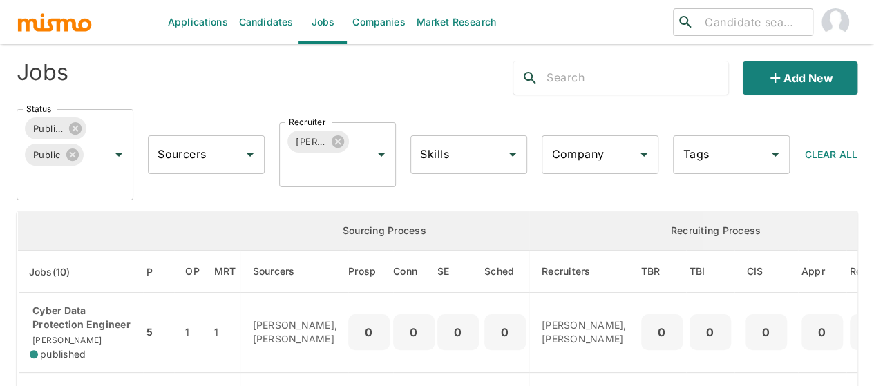
scroll to position [0, 0]
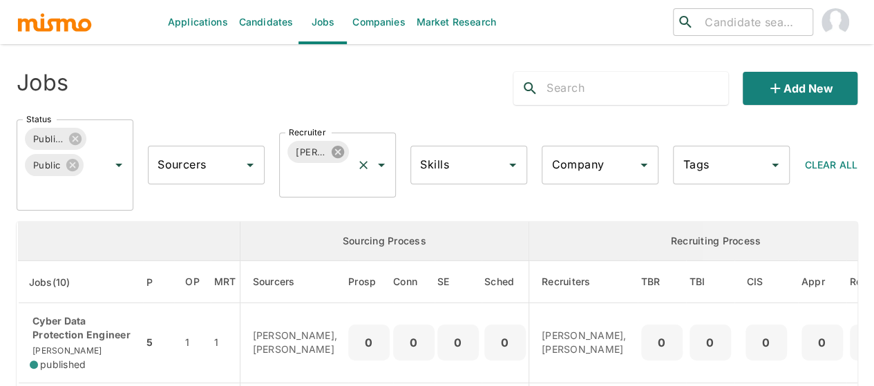
click at [337, 153] on icon at bounding box center [338, 152] width 12 height 12
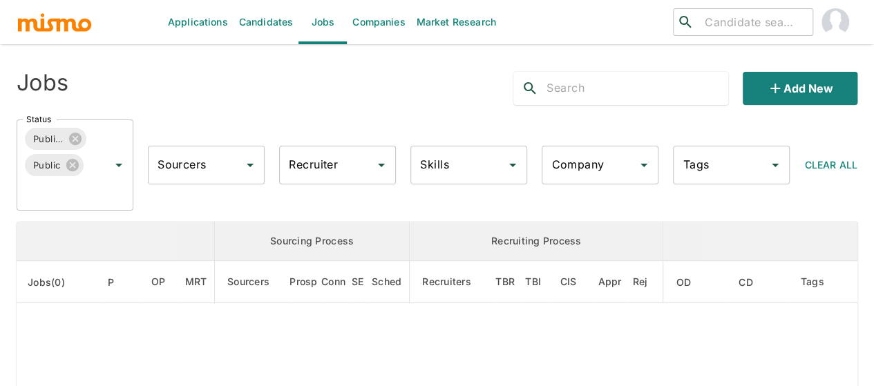
click at [303, 171] on input "Recruiter" at bounding box center [327, 165] width 84 height 26
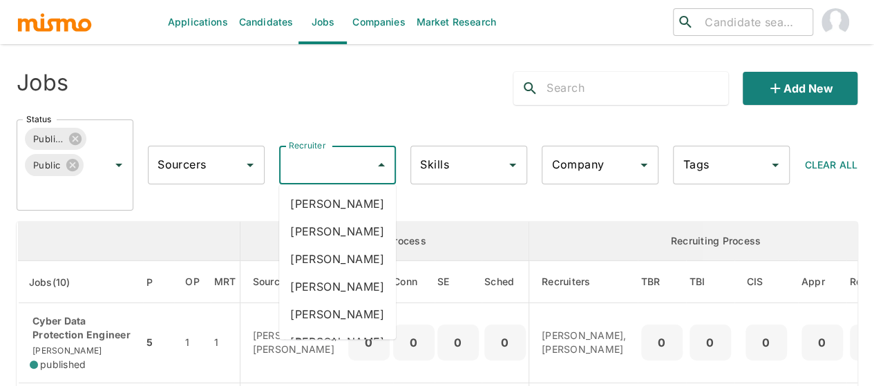
click at [303, 171] on input "Recruiter" at bounding box center [327, 165] width 84 height 26
type input "mai"
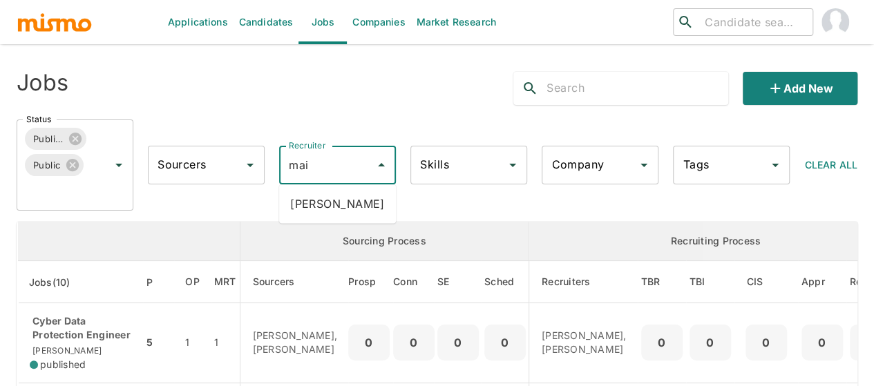
click at [323, 206] on li "Maia Reyes" at bounding box center [337, 204] width 117 height 28
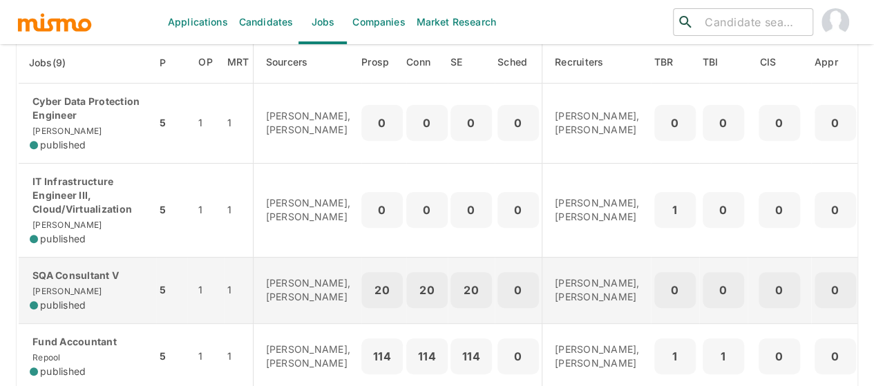
scroll to position [199, 0]
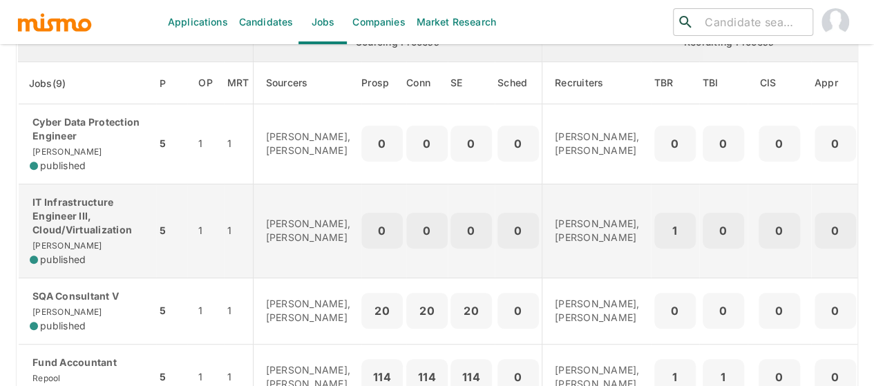
click at [67, 218] on p "IT Infrastructure Engineer III, Cloud/Virtualization" at bounding box center [87, 216] width 115 height 41
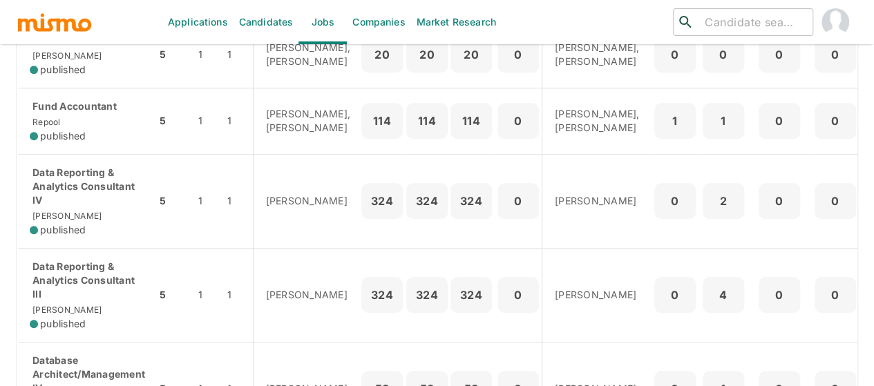
scroll to position [475, 0]
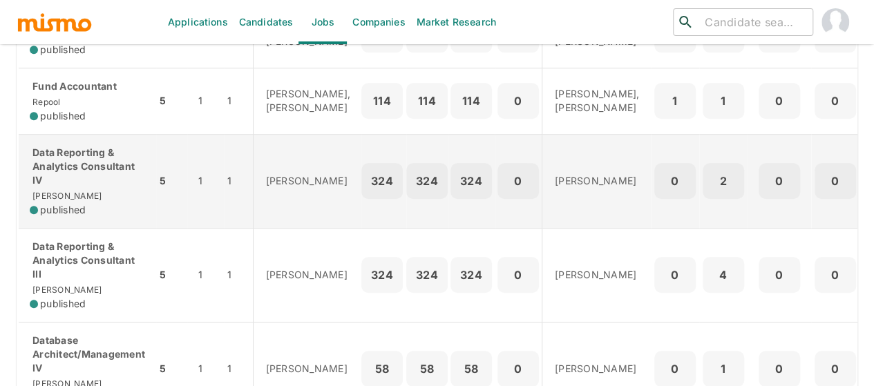
click at [99, 187] on p "Data Reporting & Analytics Consultant IV" at bounding box center [87, 166] width 115 height 41
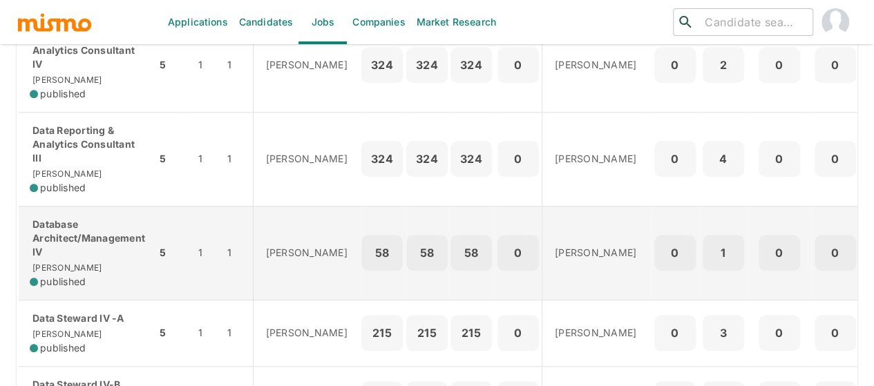
scroll to position [613, 0]
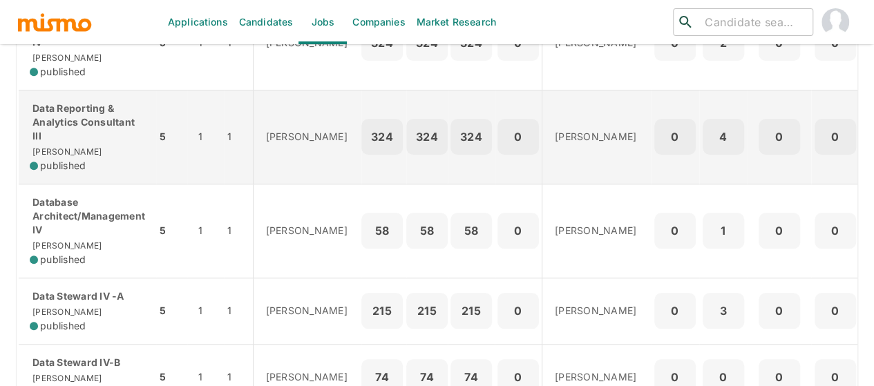
click at [67, 140] on p "Data Reporting & Analytics Consultant III" at bounding box center [87, 122] width 115 height 41
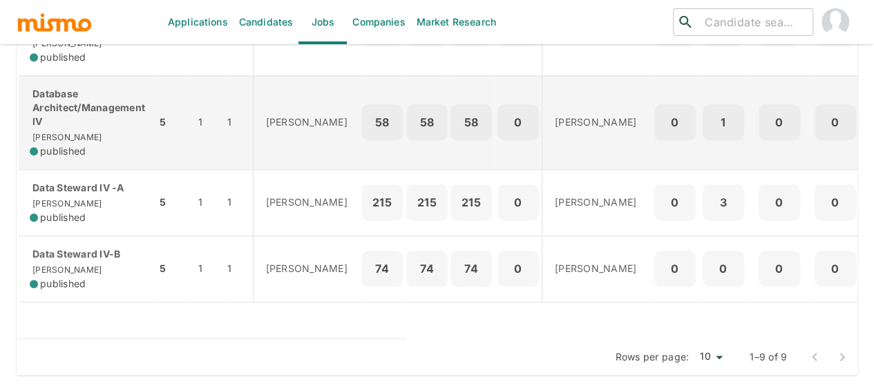
scroll to position [752, 0]
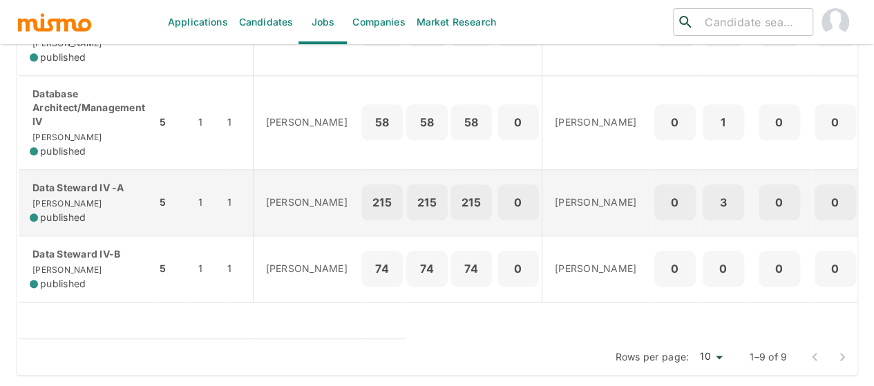
click at [80, 191] on div "Data Steward IV -A Kaiser published" at bounding box center [87, 203] width 115 height 44
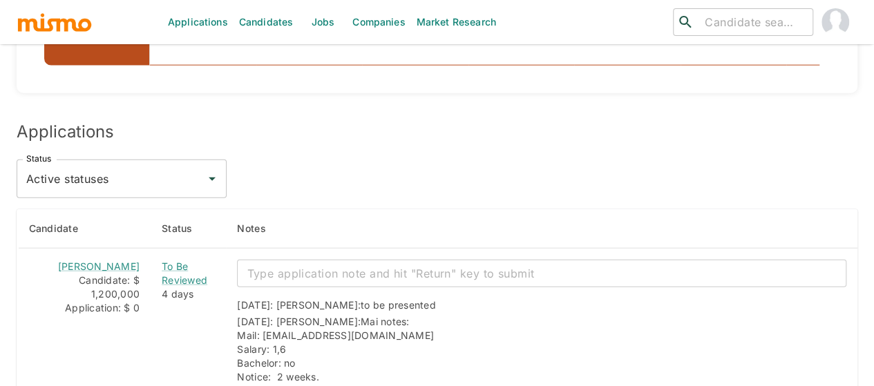
scroll to position [1589, 0]
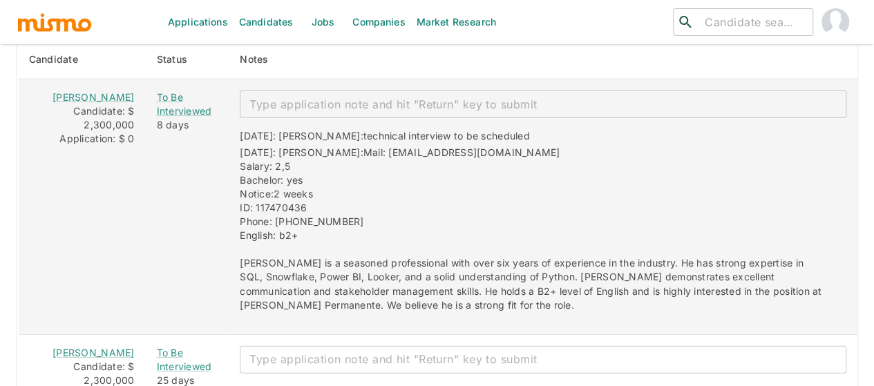
scroll to position [1865, 0]
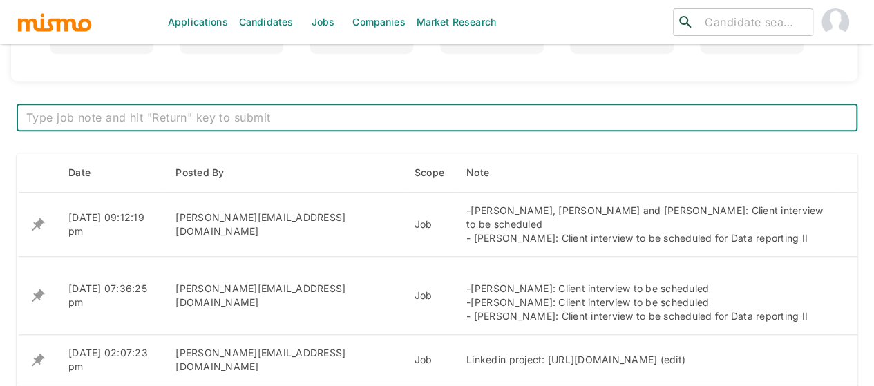
scroll to position [504, 0]
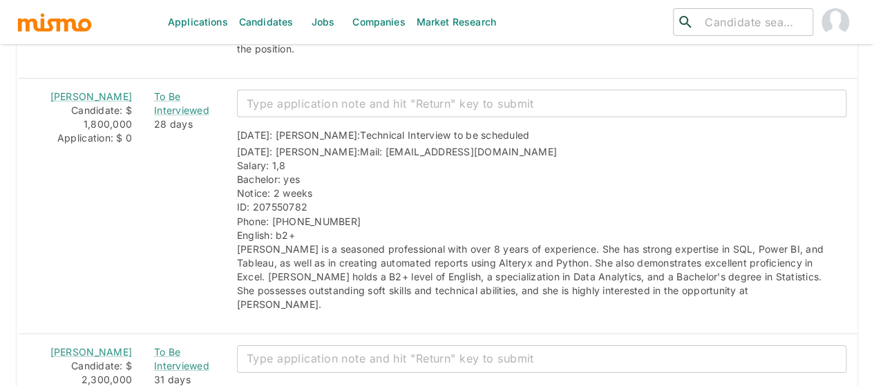
scroll to position [2073, 0]
